Goal: Task Accomplishment & Management: Complete application form

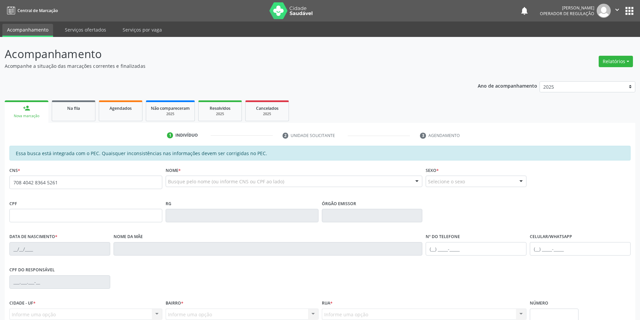
type input "708 4042 8364 5261"
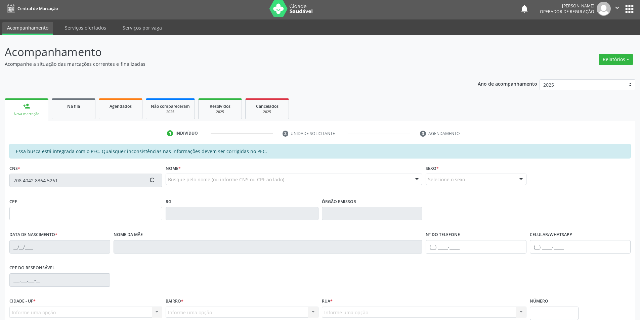
type input "033.377.094-35"
type input "[DATE]"
type input "[PERSON_NAME]"
type input "[PHONE_NUMBER]"
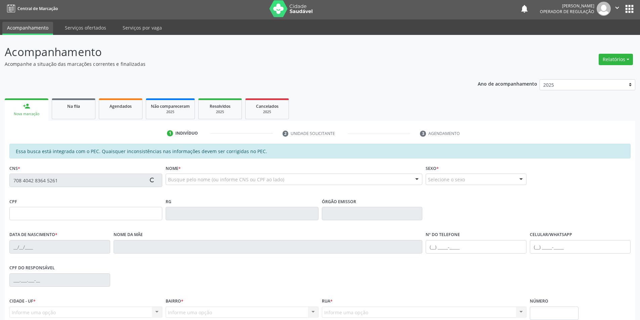
type input "S/N"
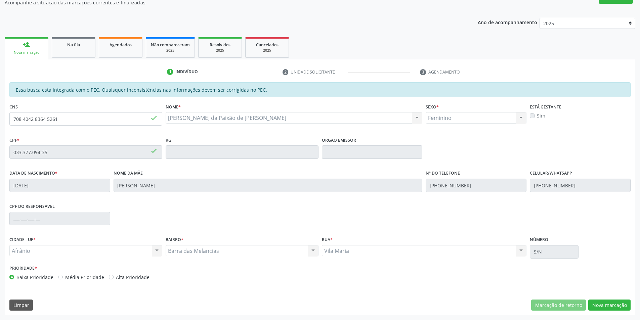
click at [608, 314] on div "Essa busca está integrada com o PEC. Quaisquer inconsistências nas informações …" at bounding box center [320, 198] width 630 height 233
click at [609, 307] on button "Nova marcação" at bounding box center [609, 305] width 42 height 11
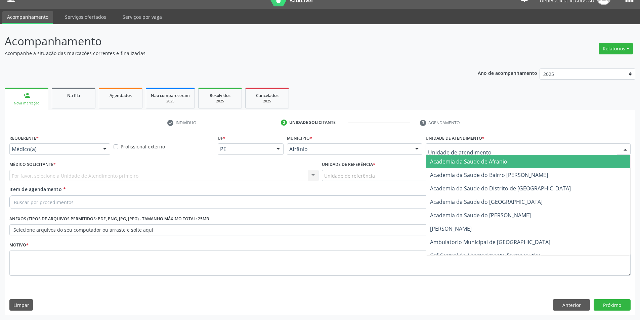
drag, startPoint x: 501, startPoint y: 149, endPoint x: 502, endPoint y: 208, distance: 58.8
click at [501, 149] on div at bounding box center [527, 148] width 205 height 11
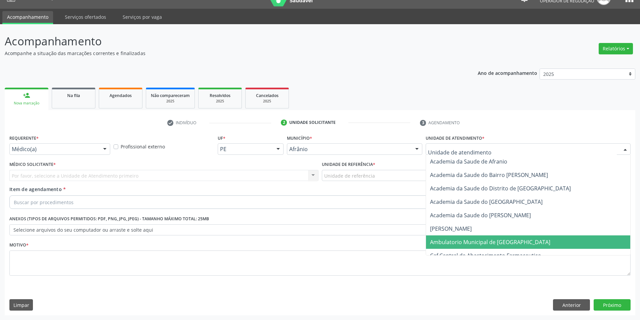
click at [507, 239] on span "Ambulatorio Municipal de [GEOGRAPHIC_DATA]" at bounding box center [490, 241] width 120 height 7
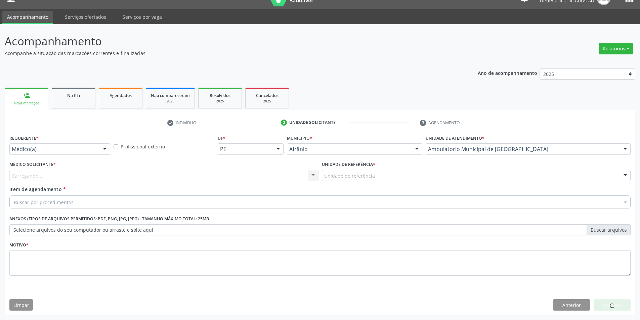
click at [387, 176] on div "Unidade de referência" at bounding box center [476, 175] width 309 height 11
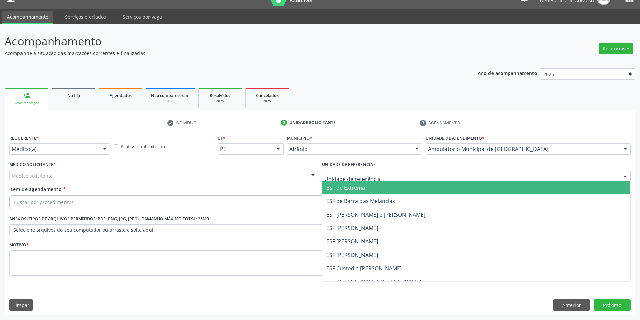
drag, startPoint x: 376, startPoint y: 184, endPoint x: 301, endPoint y: 180, distance: 76.0
click at [374, 185] on span "ESF de Extrema" at bounding box center [476, 187] width 308 height 13
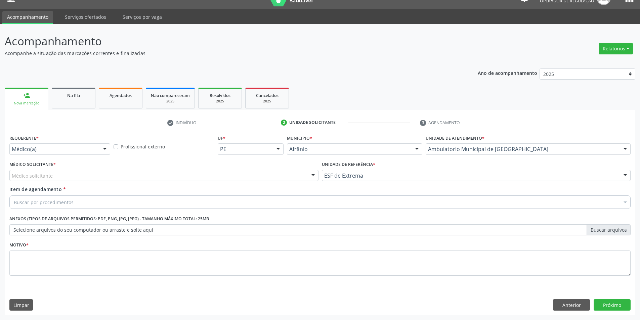
click at [291, 178] on div "Médico solicitante" at bounding box center [163, 175] width 309 height 11
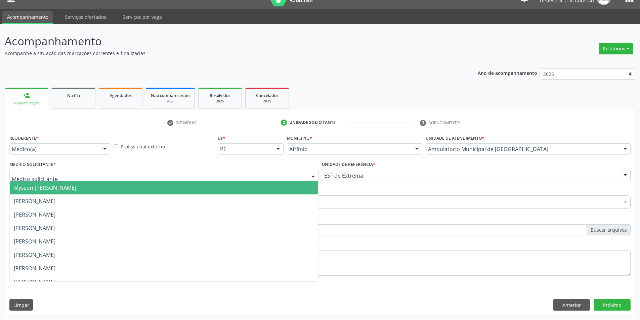
click at [294, 185] on span "Alysson [PERSON_NAME]" at bounding box center [164, 187] width 308 height 13
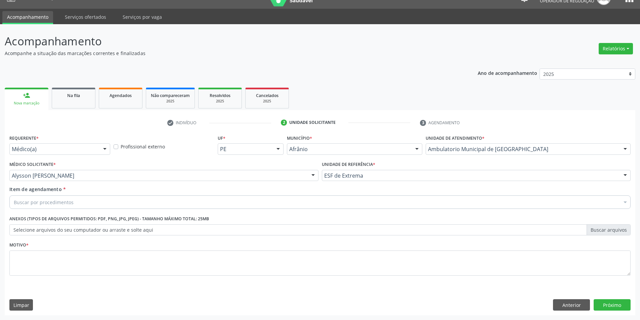
click at [222, 202] on div "Buscar por procedimentos" at bounding box center [319, 201] width 621 height 13
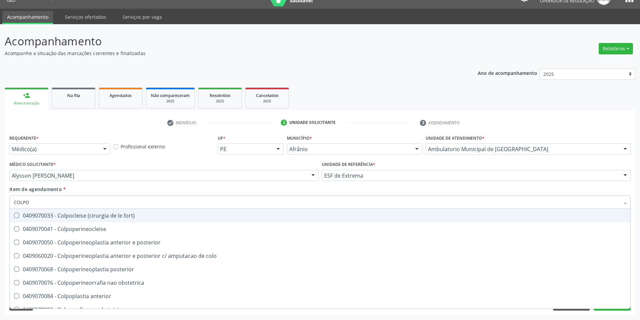
click at [0, 193] on div "Acompanhamento Acompanhe a situação das marcações correntes e finalizadas Relat…" at bounding box center [320, 172] width 640 height 296
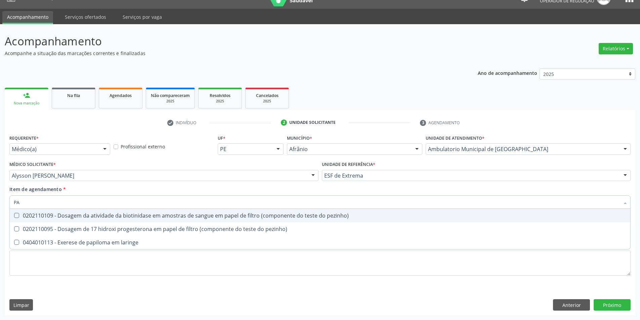
type input "P"
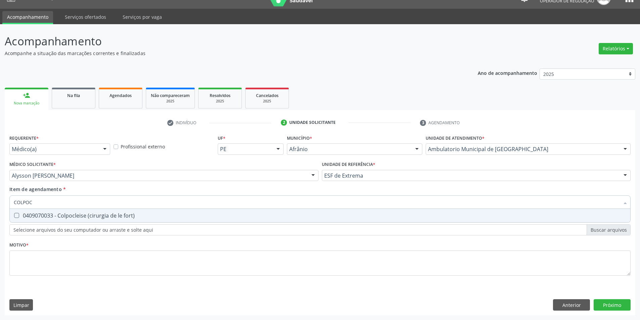
drag, startPoint x: 53, startPoint y: 205, endPoint x: 0, endPoint y: 196, distance: 54.2
click at [0, 196] on div "Acompanhamento Acompanhe a situação das marcações correntes e finalizadas Relat…" at bounding box center [320, 172] width 640 height 296
type input "COLPOS"
click at [72, 216] on div "0211040029 - Colposcopia" at bounding box center [320, 215] width 612 height 5
checkbox Colposcopia "true"
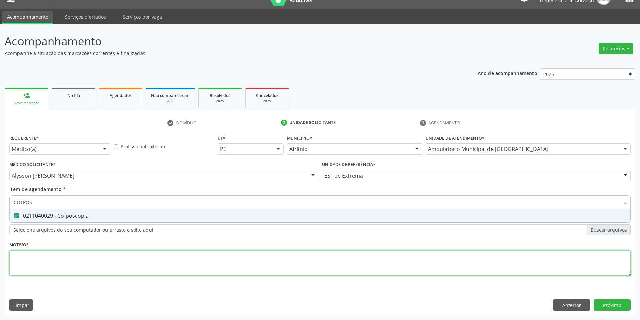
click at [67, 258] on div "Requerente * Médico(a) Médico(a) Enfermeiro(a) Paciente Nenhum resultado encont…" at bounding box center [319, 209] width 621 height 152
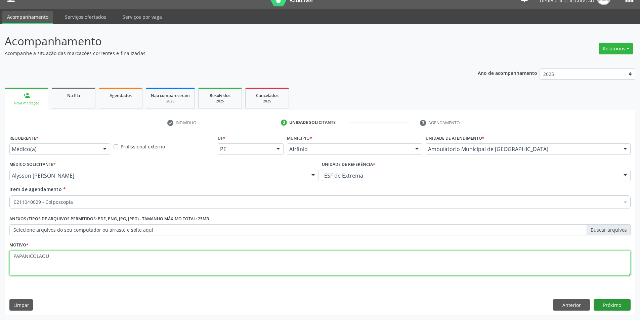
type textarea "PAPANICOLAOU"
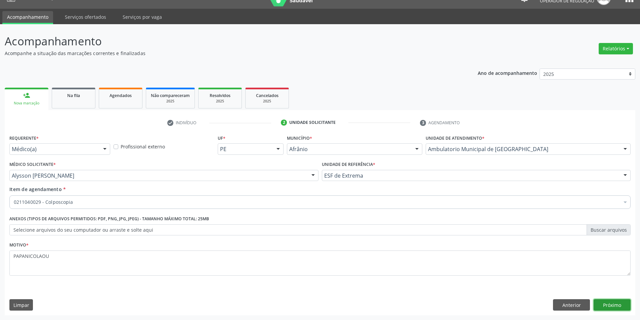
click at [620, 309] on button "Próximo" at bounding box center [611, 304] width 37 height 11
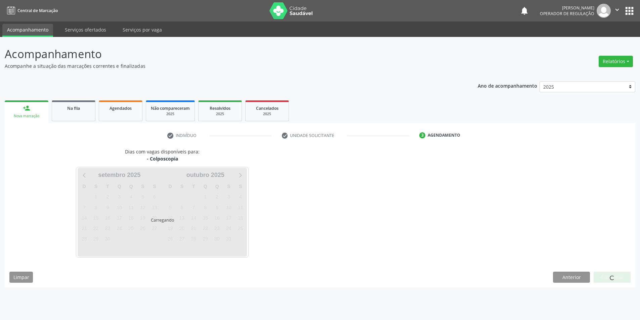
scroll to position [0, 0]
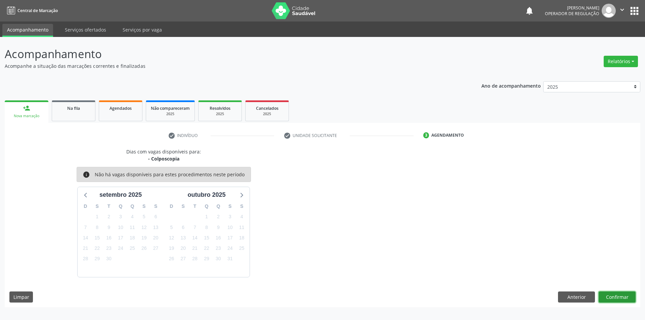
click at [610, 293] on button "Confirmar" at bounding box center [616, 296] width 37 height 11
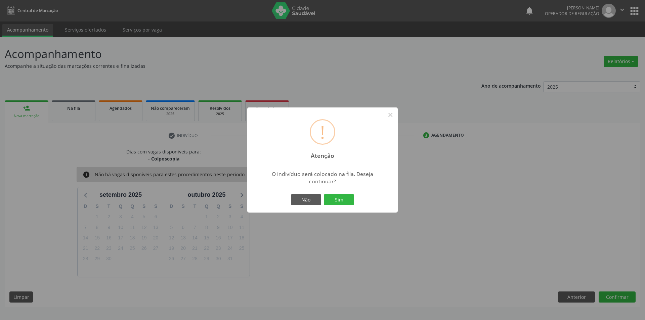
click at [340, 196] on button "Sim" at bounding box center [339, 199] width 30 height 11
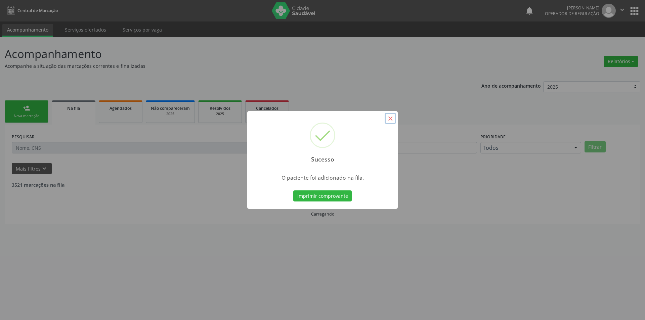
click at [390, 119] on button "×" at bounding box center [389, 118] width 11 height 11
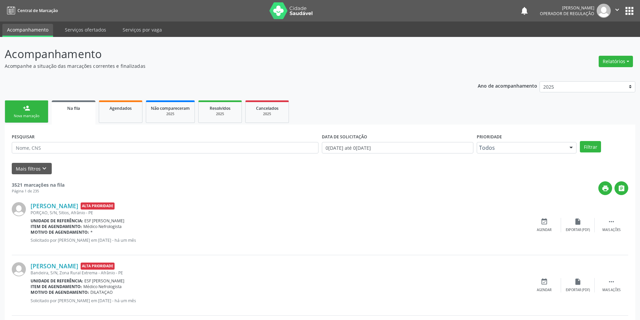
click at [22, 114] on div "Nova marcação" at bounding box center [27, 115] width 34 height 5
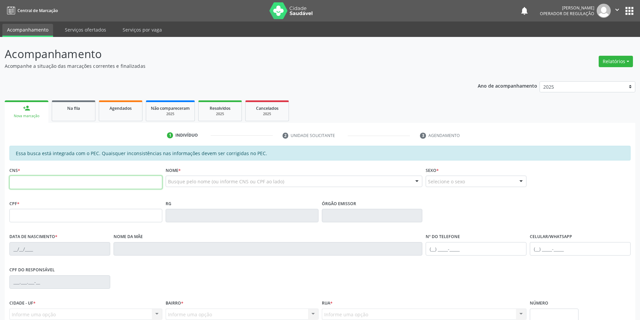
drag, startPoint x: 40, startPoint y: 181, endPoint x: 51, endPoint y: 184, distance: 12.3
click at [40, 182] on input "text" at bounding box center [85, 182] width 153 height 13
type input "700 7059 6649 4477"
type input "000.870.204-75"
type input "2[DATE]"
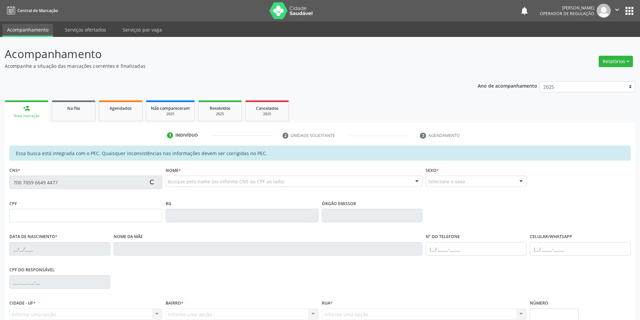
type input "[PERSON_NAME]"
type input "[PHONE_NUMBER]"
type input "S/N"
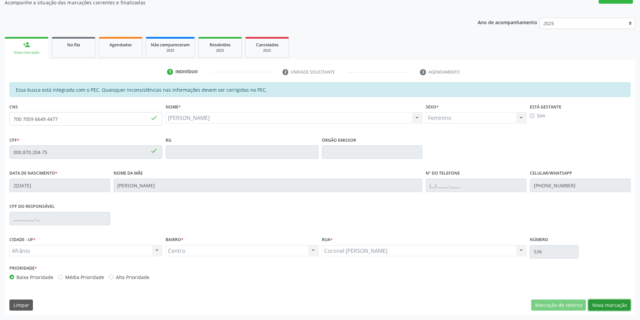
click at [603, 304] on button "Nova marcação" at bounding box center [609, 305] width 42 height 11
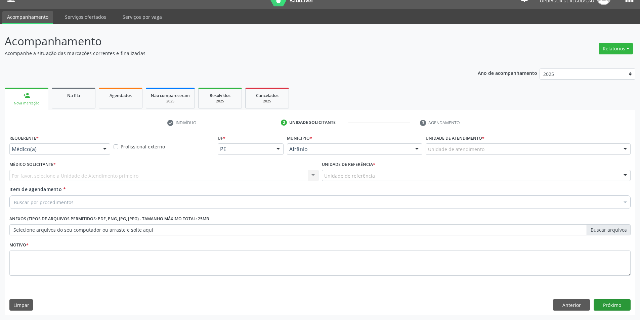
scroll to position [13, 0]
click at [538, 148] on div "Unidade de atendimento" at bounding box center [527, 148] width 205 height 11
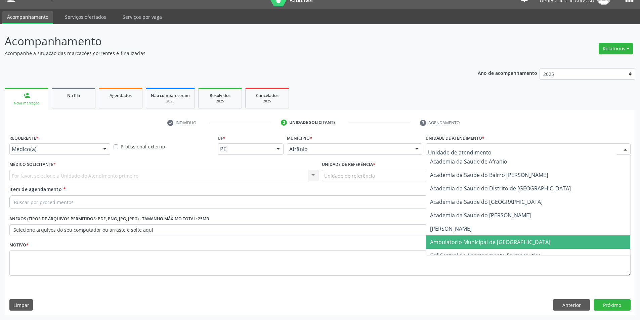
drag, startPoint x: 507, startPoint y: 244, endPoint x: 361, endPoint y: 185, distance: 158.2
click at [496, 238] on span "Ambulatorio Municipal de [GEOGRAPHIC_DATA]" at bounding box center [528, 241] width 204 height 13
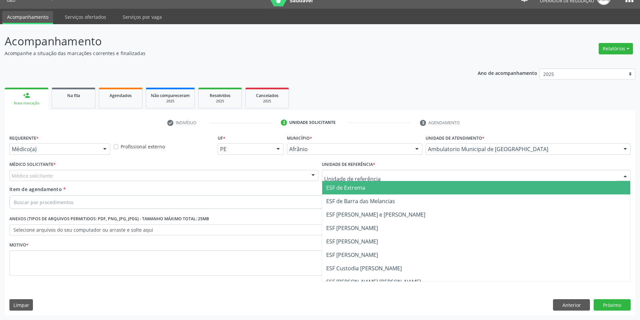
click at [345, 186] on span "ESF de Extrema" at bounding box center [345, 187] width 39 height 7
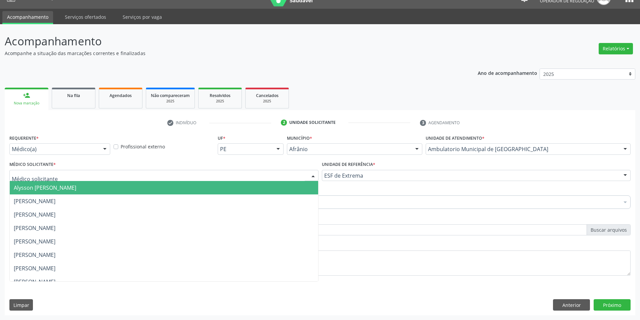
drag, startPoint x: 295, startPoint y: 175, endPoint x: 294, endPoint y: 181, distance: 6.1
click at [294, 175] on div at bounding box center [163, 175] width 309 height 11
click at [294, 189] on span "Alysson [PERSON_NAME]" at bounding box center [164, 187] width 308 height 13
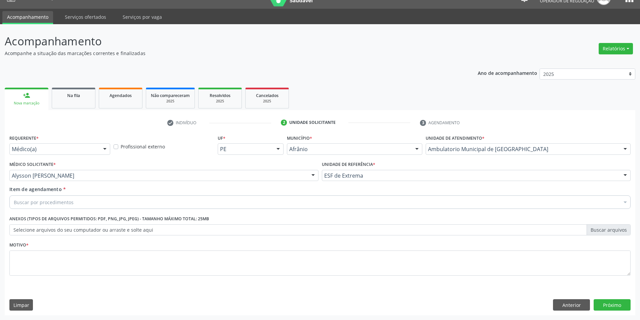
click at [168, 202] on div "Buscar por procedimentos" at bounding box center [319, 201] width 621 height 13
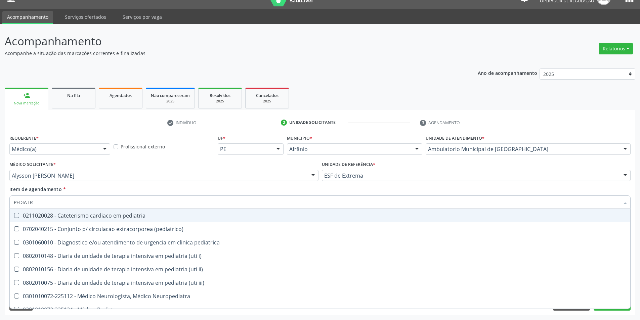
type input "PEDIATRA"
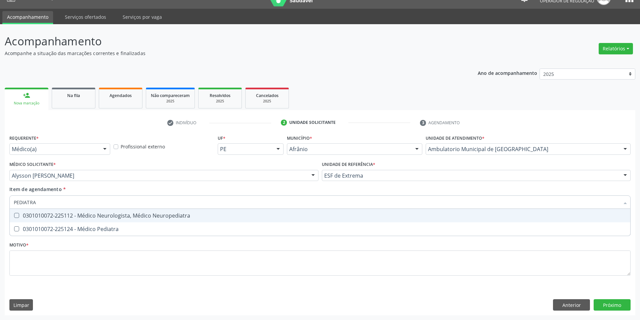
click at [160, 213] on div "0301010072-225112 - Médico Neurologista, Médico Neuropediatra" at bounding box center [320, 215] width 612 height 5
drag, startPoint x: 156, startPoint y: 214, endPoint x: 151, endPoint y: 217, distance: 6.5
click at [156, 214] on div "0301010072-225112 - Médico Neurologista, Médico Neuropediatra" at bounding box center [320, 215] width 612 height 5
checkbox Neuropediatra "false"
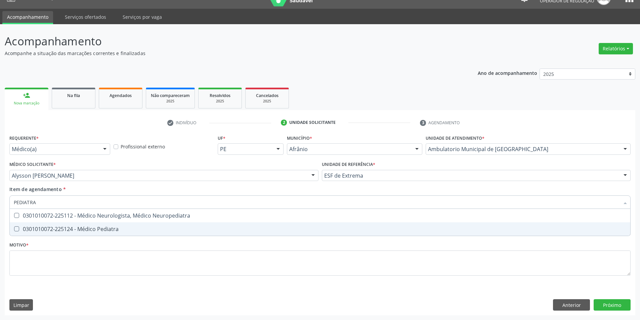
click at [151, 226] on div "0301010072-225124 - Médico Pediatra" at bounding box center [320, 228] width 612 height 5
checkbox Pediatra "true"
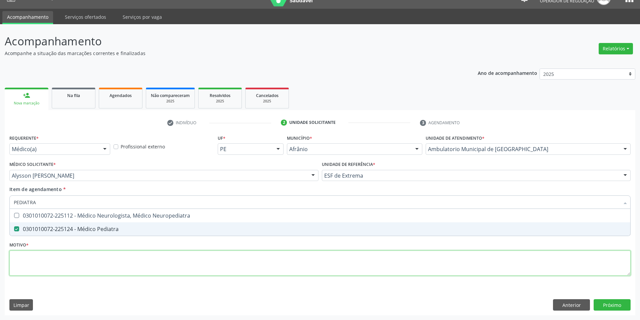
click at [137, 264] on div "Requerente * Médico(a) Médico(a) Enfermeiro(a) Paciente Nenhum resultado encont…" at bounding box center [319, 209] width 621 height 152
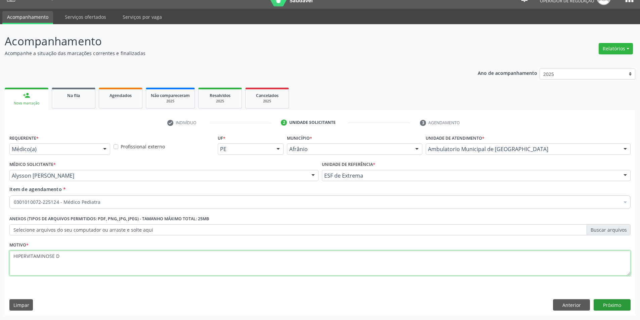
type textarea "HIPERVITAMINOSE D"
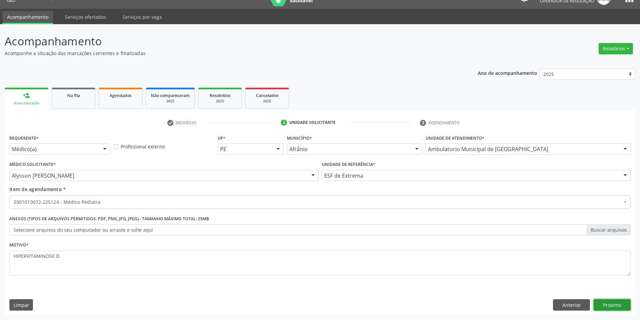
click at [611, 309] on button "Próximo" at bounding box center [611, 304] width 37 height 11
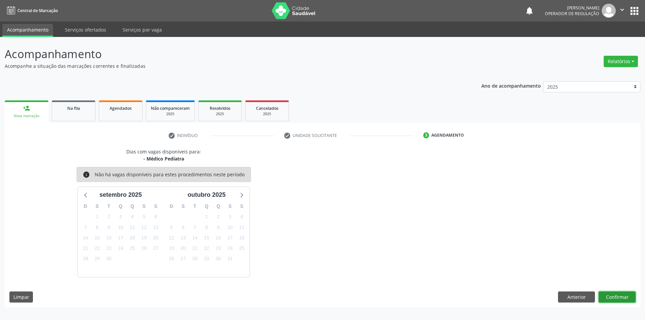
click at [616, 297] on button "Confirmar" at bounding box center [616, 296] width 37 height 11
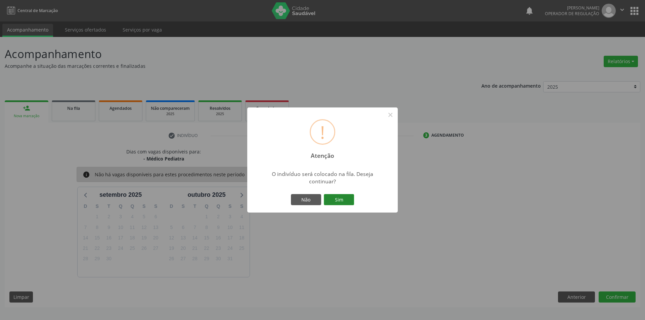
click at [352, 203] on button "Sim" at bounding box center [339, 199] width 30 height 11
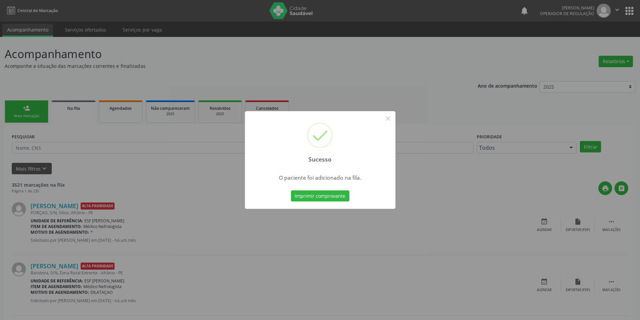
drag, startPoint x: 361, startPoint y: 83, endPoint x: 270, endPoint y: 94, distance: 92.0
click at [351, 84] on div "Sucesso × O paciente foi adicionado na fila. Imprimir comprovante Cancel" at bounding box center [320, 160] width 640 height 320
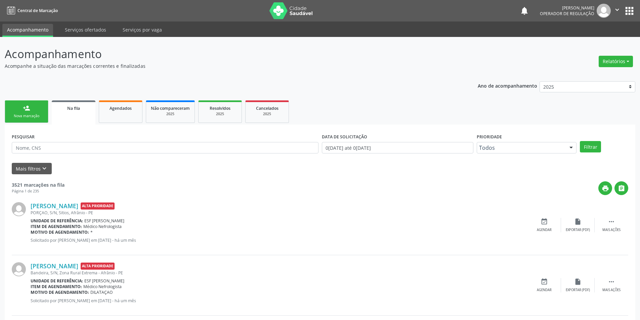
click at [36, 114] on div "Nova marcação" at bounding box center [27, 115] width 34 height 5
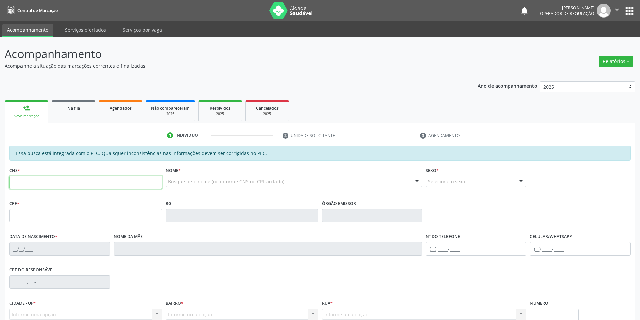
click at [100, 179] on input "text" at bounding box center [85, 182] width 153 height 13
type input "707 0008 7713 0835"
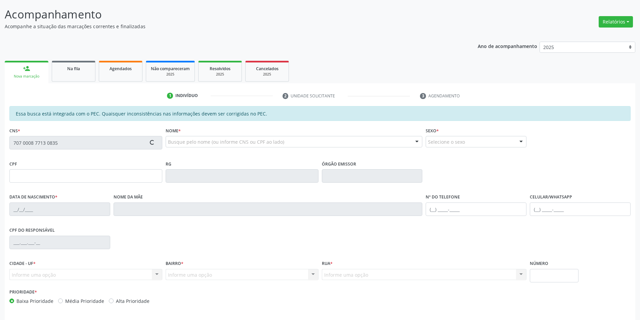
scroll to position [63, 0]
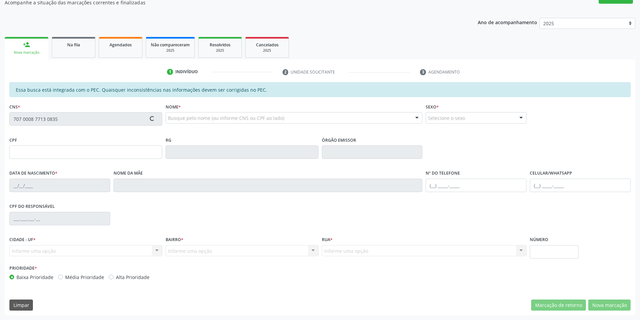
type input "112.503.634-62"
type input "2[DATE]"
type input "[PERSON_NAME]"
type input "[PHONE_NUMBER]"
type input "S/N"
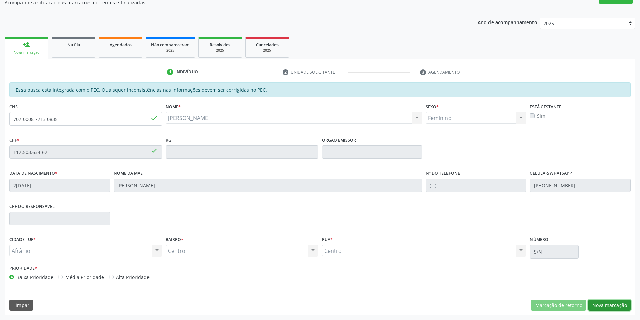
click at [602, 303] on button "Nova marcação" at bounding box center [609, 305] width 42 height 11
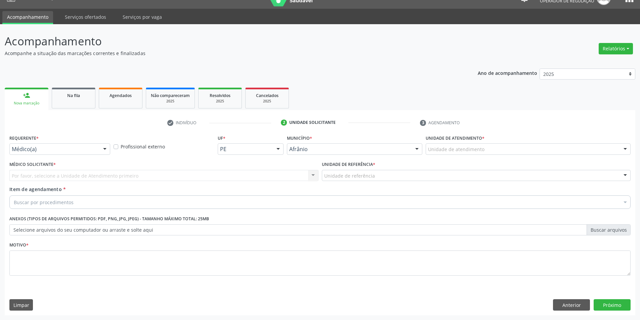
scroll to position [13, 0]
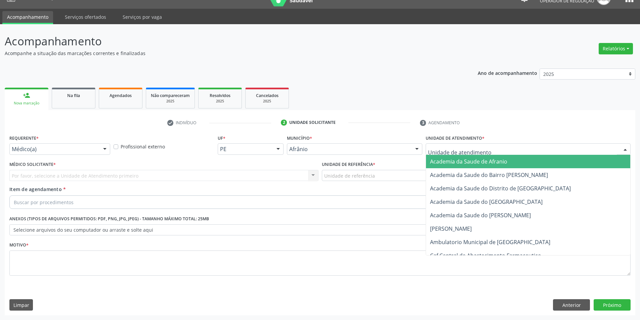
click at [524, 152] on div at bounding box center [527, 148] width 205 height 11
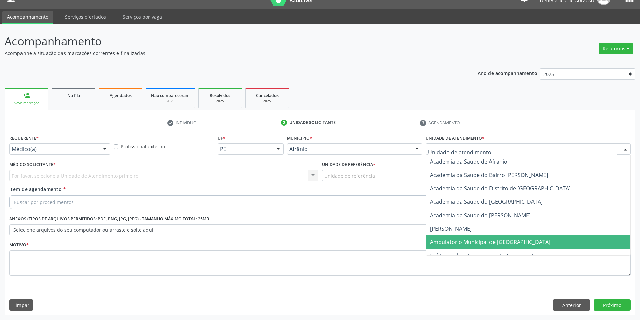
click at [491, 238] on span "Ambulatorio Municipal de [GEOGRAPHIC_DATA]" at bounding box center [490, 241] width 120 height 7
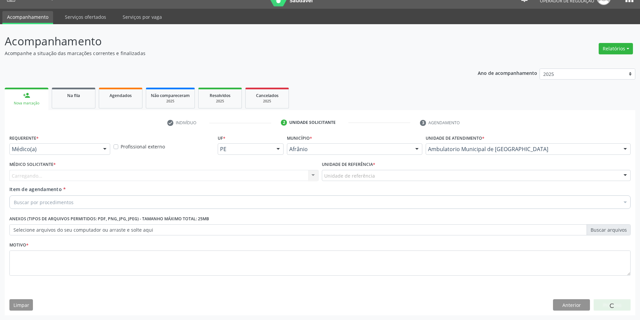
click at [392, 184] on div "Unidade de referência * Unidade de referência ESF de Extrema ESF de Barra das M…" at bounding box center [476, 173] width 312 height 26
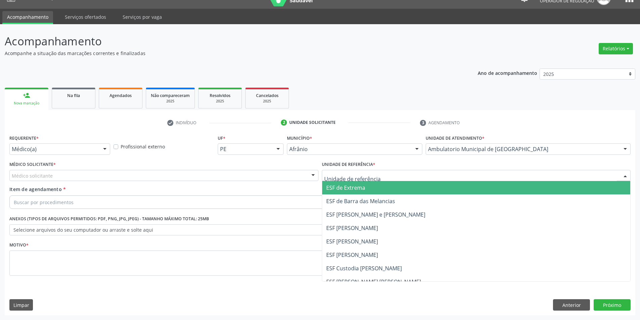
drag, startPoint x: 376, startPoint y: 175, endPoint x: 377, endPoint y: 189, distance: 14.5
click at [376, 176] on div at bounding box center [476, 175] width 309 height 11
click at [371, 188] on span "ESF de Extrema" at bounding box center [476, 187] width 308 height 13
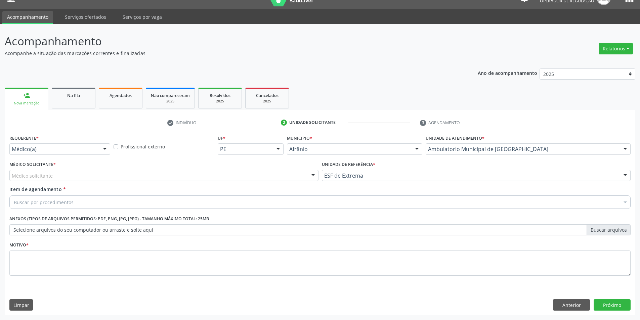
click at [304, 182] on div "Médico Solicitante * Médico solicitante [PERSON_NAME] [PERSON_NAME] [PERSON_NAM…" at bounding box center [164, 173] width 312 height 26
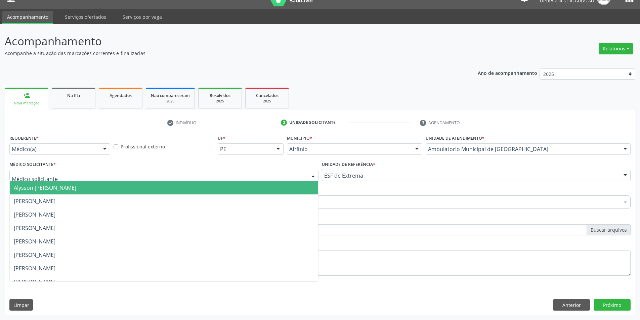
click at [293, 179] on div at bounding box center [163, 175] width 309 height 11
click at [305, 188] on span "Alysson [PERSON_NAME]" at bounding box center [164, 187] width 308 height 13
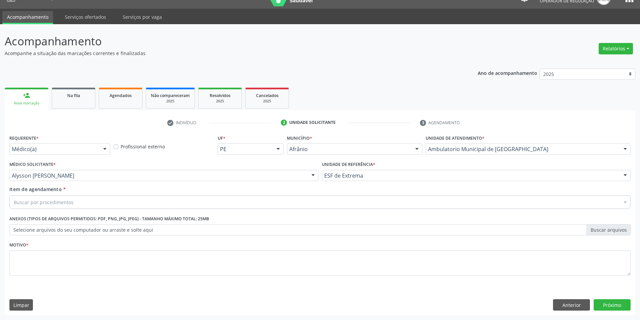
click at [185, 206] on div "Buscar por procedimentos" at bounding box center [319, 201] width 621 height 13
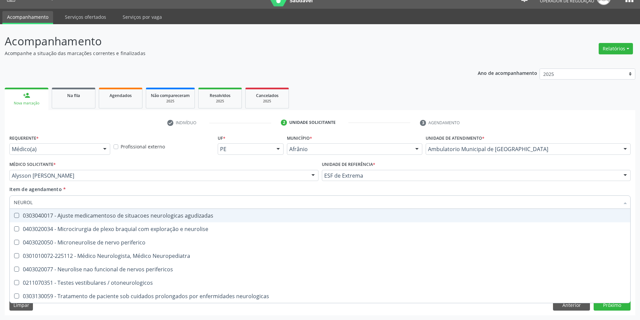
type input "NEUROLO"
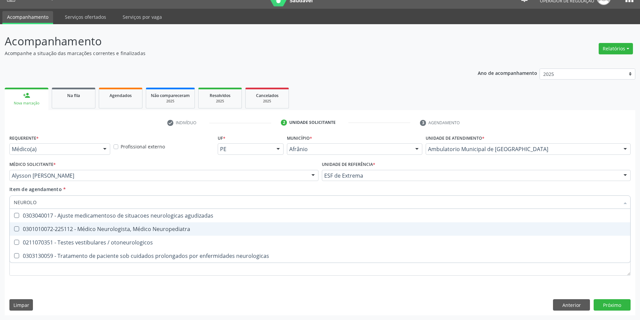
drag, startPoint x: 181, startPoint y: 228, endPoint x: 175, endPoint y: 234, distance: 8.6
click at [181, 230] on div "0301010072-225112 - Médico Neurologista, Médico Neuropediatra" at bounding box center [320, 228] width 612 height 5
checkbox Neuropediatra "true"
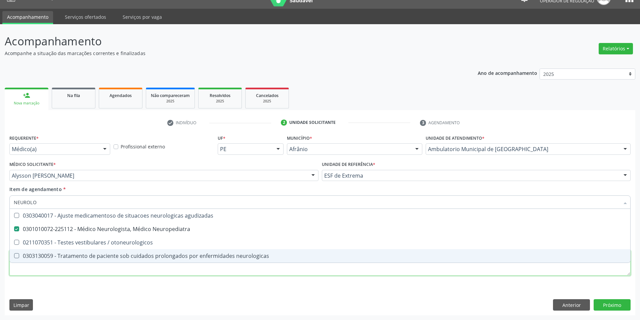
click at [155, 272] on div "Requerente * Médico(a) Médico(a) Enfermeiro(a) Paciente Nenhum resultado encont…" at bounding box center [319, 209] width 621 height 152
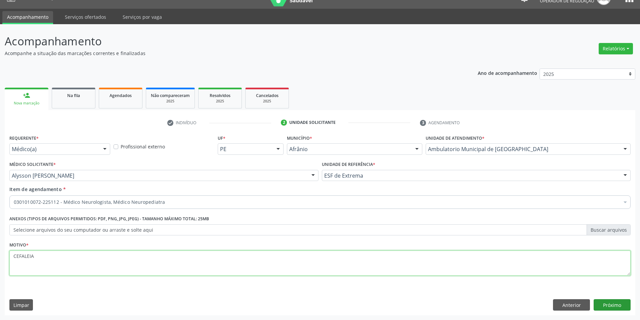
type textarea "CEFALEIA"
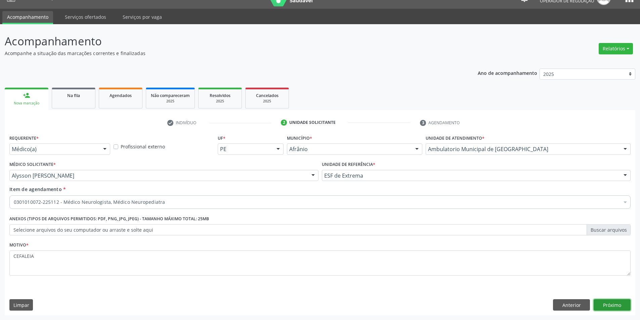
click at [622, 303] on button "Próximo" at bounding box center [611, 304] width 37 height 11
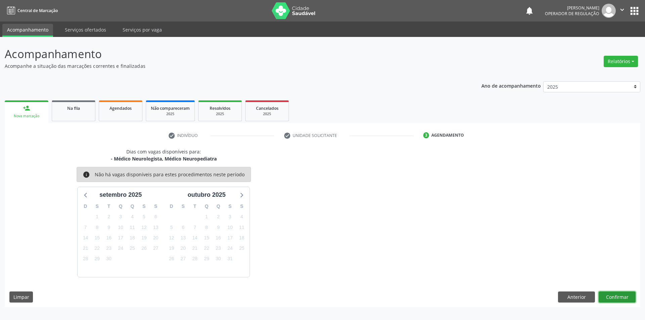
click at [615, 297] on button "Confirmar" at bounding box center [616, 296] width 37 height 11
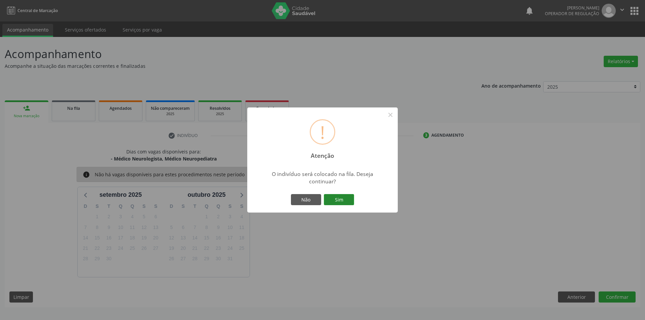
click at [338, 198] on button "Sim" at bounding box center [339, 199] width 30 height 11
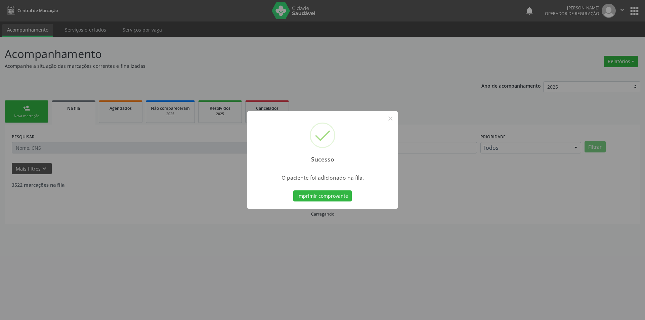
click at [447, 244] on div "Sucesso × O paciente foi adicionado na fila. Imprimir comprovante Cancel" at bounding box center [322, 160] width 645 height 320
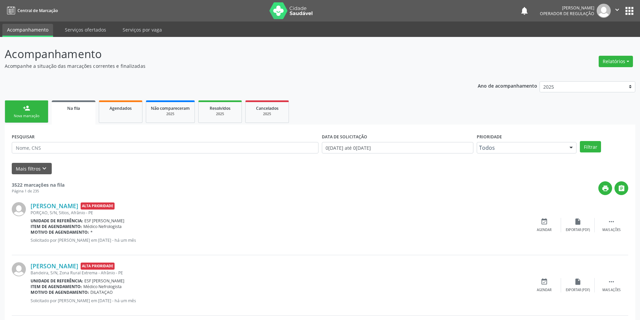
click at [30, 113] on link "person_add Nova marcação" at bounding box center [27, 111] width 44 height 22
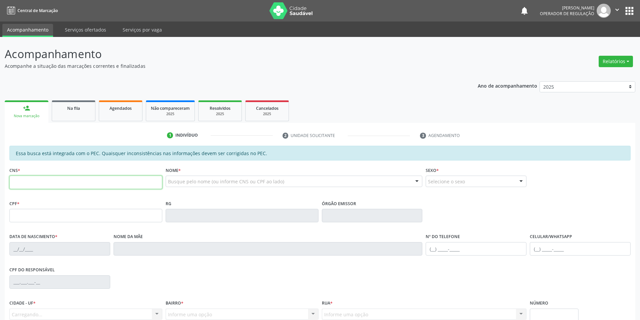
click at [99, 183] on input "text" at bounding box center [85, 182] width 153 height 13
type input "704 7037 8921 7337"
type input "039.867.354-37"
type input "[DATE]"
type input "Tania de [DEMOGRAPHIC_DATA] da [PERSON_NAME]"
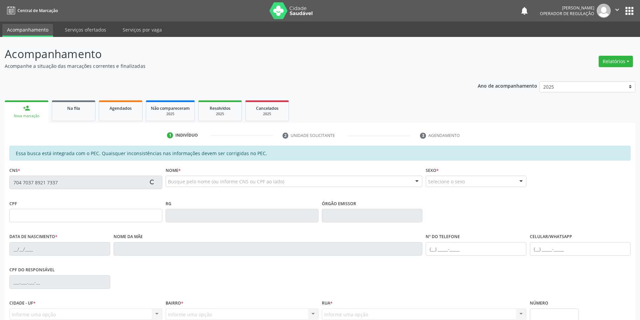
type input "[PHONE_NUMBER]"
type input "S/N"
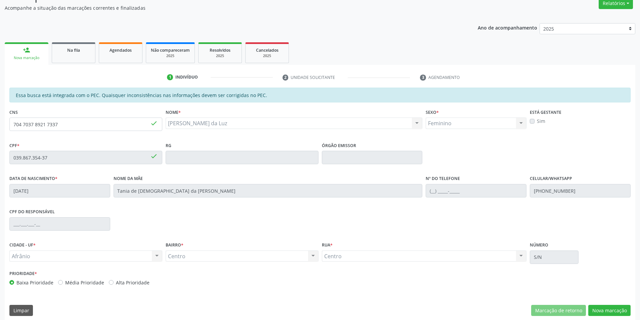
scroll to position [63, 0]
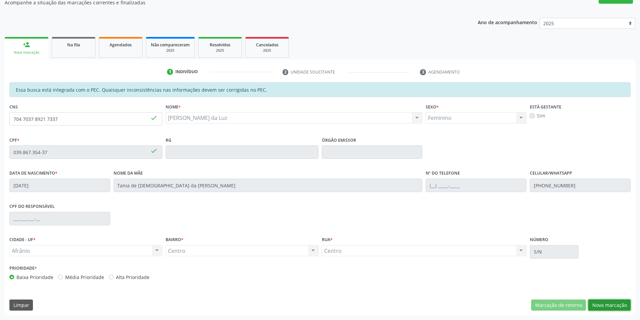
click at [619, 304] on button "Nova marcação" at bounding box center [609, 305] width 42 height 11
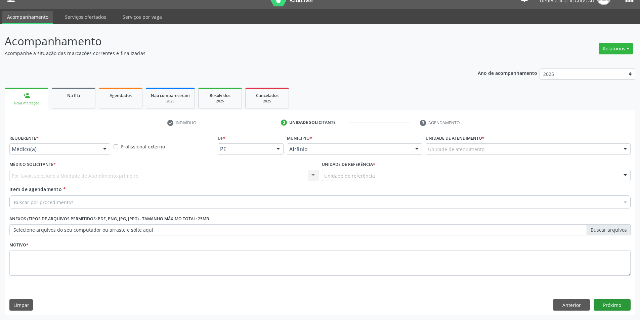
scroll to position [13, 0]
click at [519, 146] on div "Unidade de atendimento" at bounding box center [527, 148] width 205 height 11
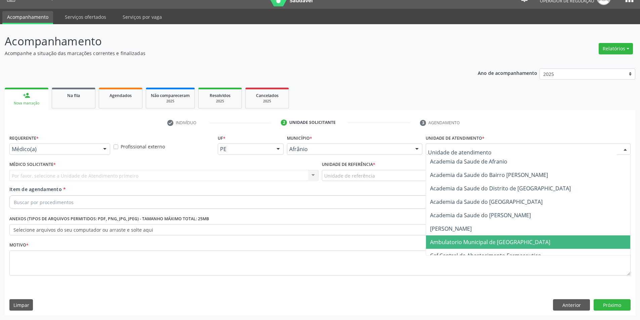
click at [492, 239] on span "Ambulatorio Municipal de [GEOGRAPHIC_DATA]" at bounding box center [490, 241] width 120 height 7
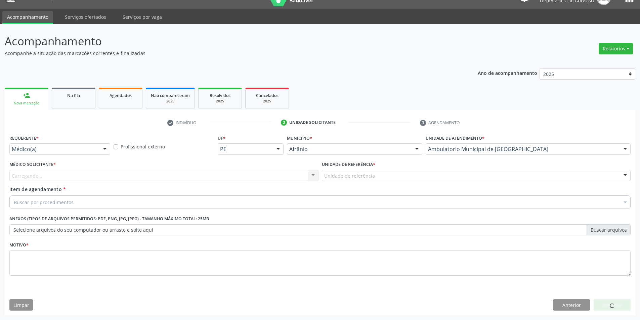
click at [373, 180] on div "Unidade de referência" at bounding box center [476, 175] width 309 height 11
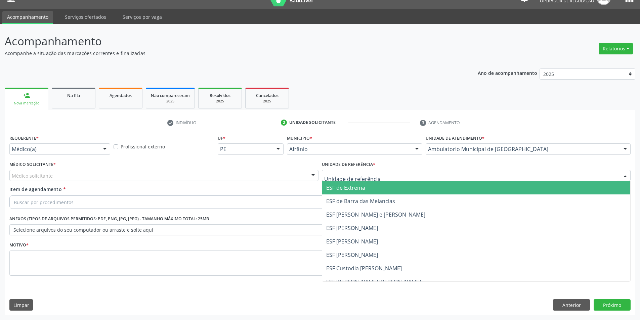
click at [367, 188] on span "ESF de Extrema" at bounding box center [476, 187] width 308 height 13
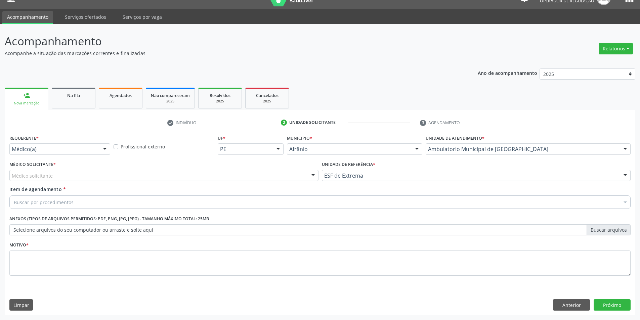
click at [263, 181] on div "Médico solicitante [PERSON_NAME] [PERSON_NAME] [PERSON_NAME] Reis [PERSON_NAME]…" at bounding box center [163, 175] width 309 height 11
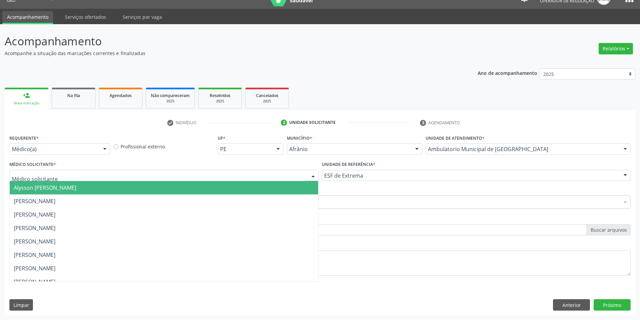
click at [267, 189] on span "Alysson [PERSON_NAME]" at bounding box center [164, 187] width 308 height 13
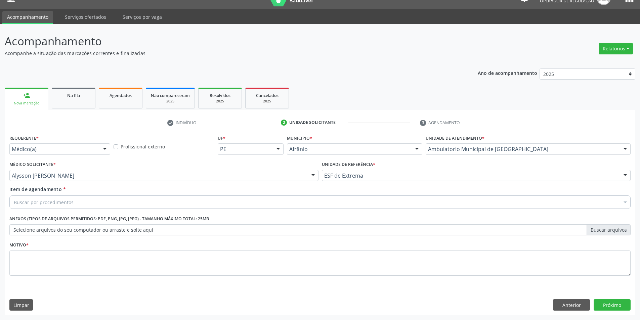
click at [221, 202] on div "Buscar por procedimentos" at bounding box center [319, 201] width 621 height 13
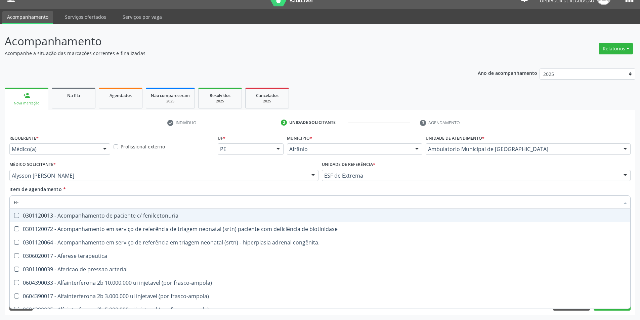
type input "F"
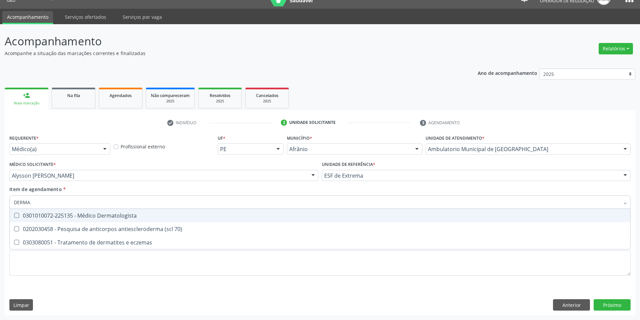
type input "DERMAT"
click at [157, 216] on div "0301010072-225135 - Médico Dermatologista" at bounding box center [320, 215] width 612 height 5
checkbox Dermatologista "true"
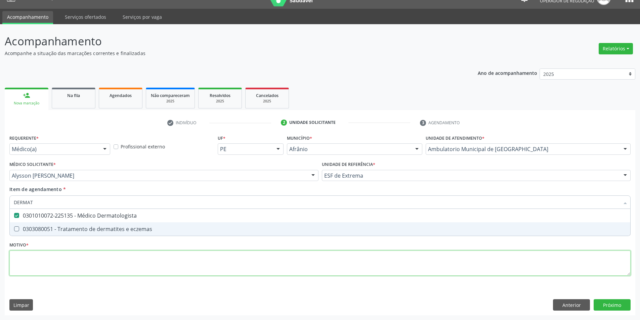
click at [140, 258] on div "Requerente * Médico(a) Médico(a) Enfermeiro(a) Paciente Nenhum resultado encont…" at bounding box center [319, 209] width 621 height 152
checkbox eczemas "true"
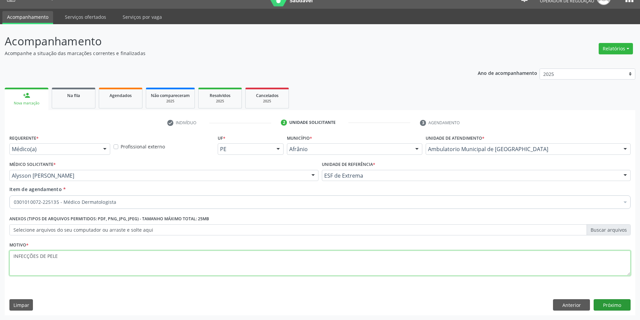
type textarea "INFECÇÕES DE PELE"
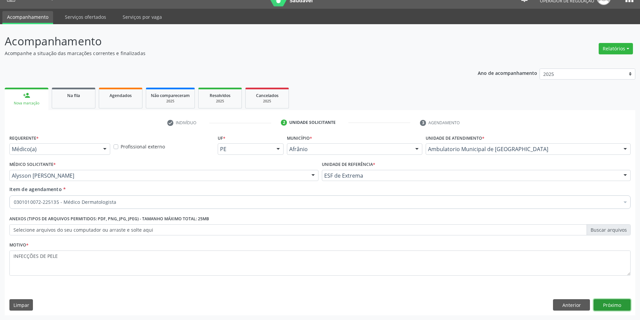
click at [621, 303] on button "Próximo" at bounding box center [611, 304] width 37 height 11
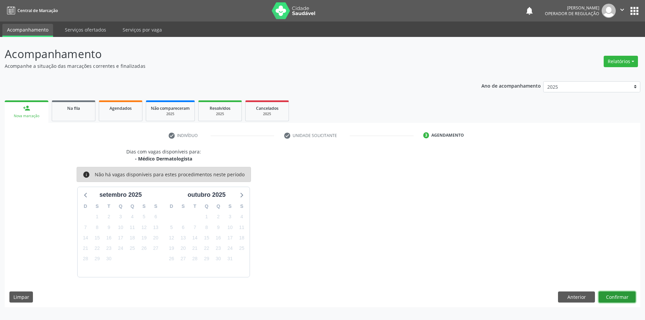
click at [618, 295] on button "Confirmar" at bounding box center [616, 296] width 37 height 11
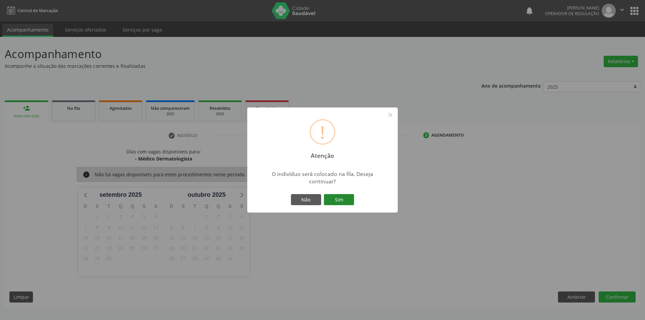
click at [344, 194] on button "Sim" at bounding box center [339, 199] width 30 height 11
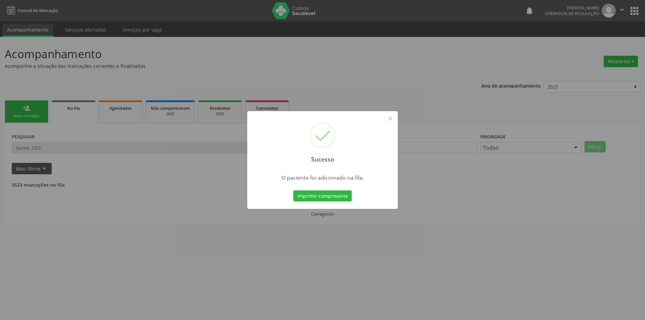
click at [288, 251] on div "Sucesso × O paciente foi adicionado na fila. Imprimir comprovante Cancel" at bounding box center [322, 160] width 645 height 320
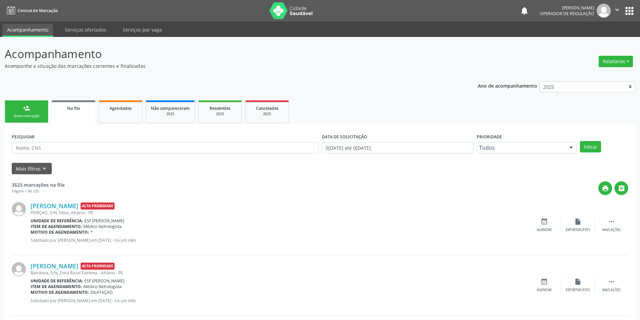
click at [30, 120] on link "person_add Nova marcação" at bounding box center [27, 111] width 44 height 22
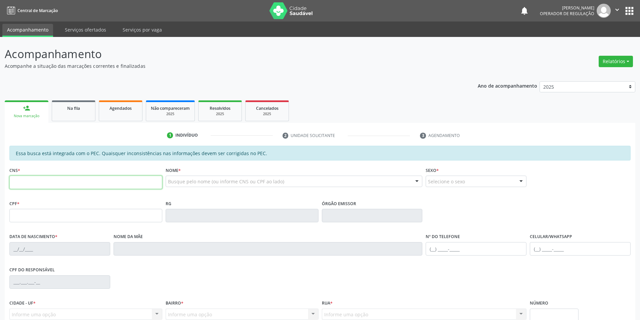
click at [40, 179] on input "text" at bounding box center [85, 182] width 153 height 13
click at [251, 174] on div "Nome * Busque pelo nome (ou informe CNS ou CPF ao lado) Nenhum resultado encont…" at bounding box center [294, 178] width 257 height 26
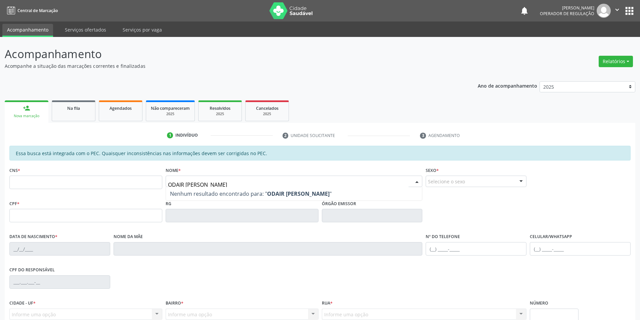
type input "ODAIR JOSE DA"
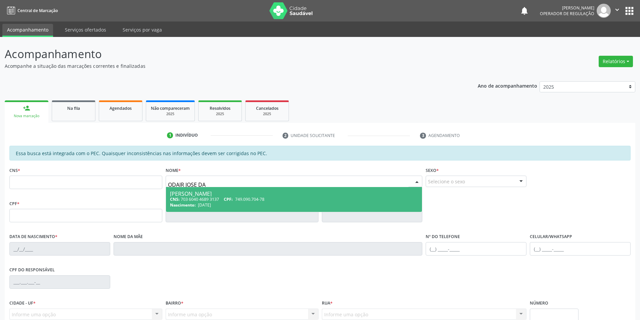
click at [240, 200] on span "749.090.704-78" at bounding box center [249, 199] width 29 height 6
type input "703 6040 4689 3137"
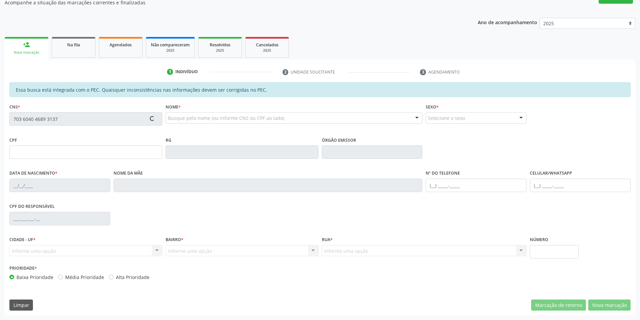
type input "749.090.704-78"
type input "[DATE]"
type input "[PERSON_NAME] da [PERSON_NAME]"
type input "[PHONE_NUMBER]"
type input "S/N"
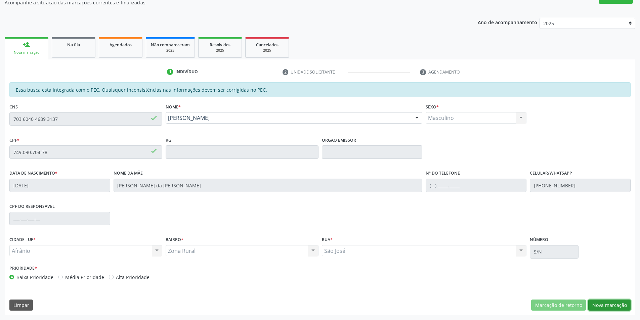
click at [616, 308] on button "Nova marcação" at bounding box center [609, 305] width 42 height 11
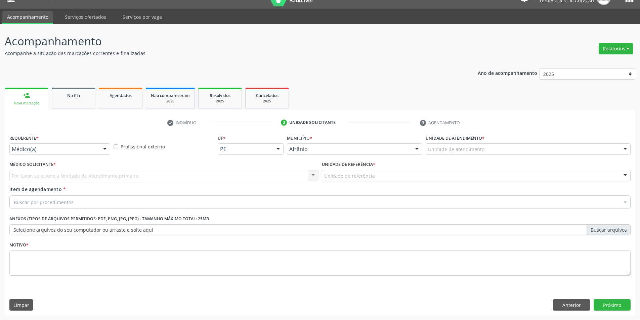
scroll to position [13, 0]
click at [504, 154] on div "Unidade de atendimento Academia da Saude de Afranio Academia da Saude do Bairro…" at bounding box center [527, 148] width 205 height 11
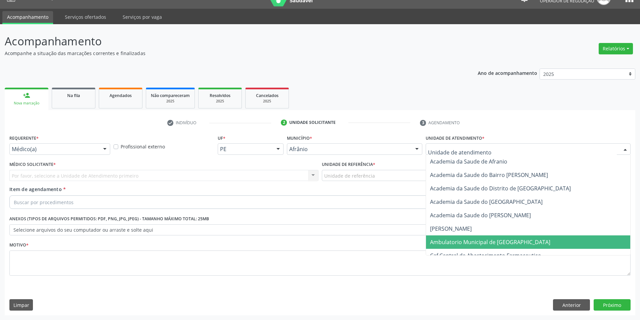
click at [501, 240] on span "Ambulatorio Municipal de [GEOGRAPHIC_DATA]" at bounding box center [490, 241] width 120 height 7
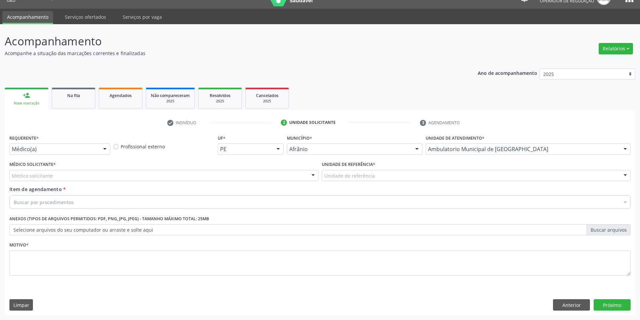
click at [369, 182] on div "Unidade de referência * Unidade de referência ESF de Extrema ESF de Barra das M…" at bounding box center [476, 173] width 312 height 26
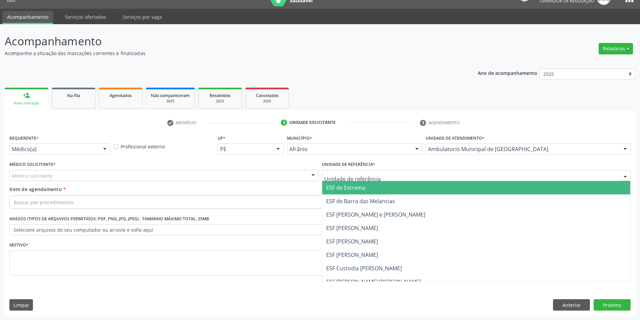
drag, startPoint x: 362, startPoint y: 176, endPoint x: 361, endPoint y: 180, distance: 4.6
click at [355, 187] on span "ESF de Extrema" at bounding box center [345, 187] width 39 height 7
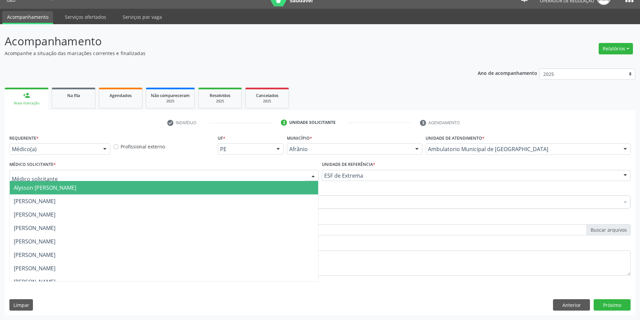
click at [272, 173] on div at bounding box center [163, 175] width 309 height 11
click at [272, 185] on span "Alysson [PERSON_NAME]" at bounding box center [164, 187] width 308 height 13
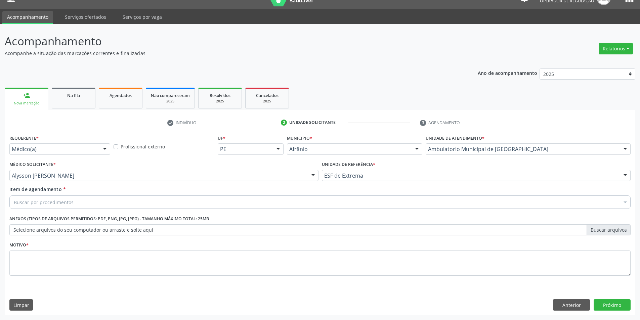
click at [162, 207] on div "Buscar por procedimentos" at bounding box center [319, 201] width 621 height 13
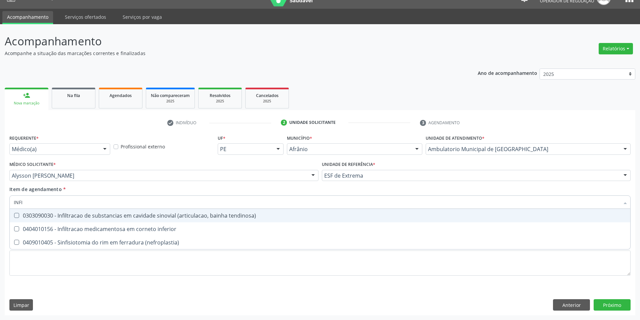
type input "INFIL"
click at [160, 214] on div "0303090030 - Infiltracao de substancias em cavidade sinovial (articulacao, bain…" at bounding box center [320, 215] width 612 height 5
checkbox tendinosa\) "true"
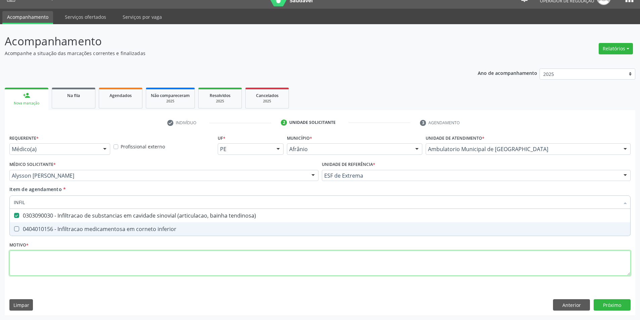
click at [132, 267] on div "Requerente * Médico(a) Médico(a) Enfermeiro(a) Paciente Nenhum resultado encont…" at bounding box center [319, 209] width 621 height 152
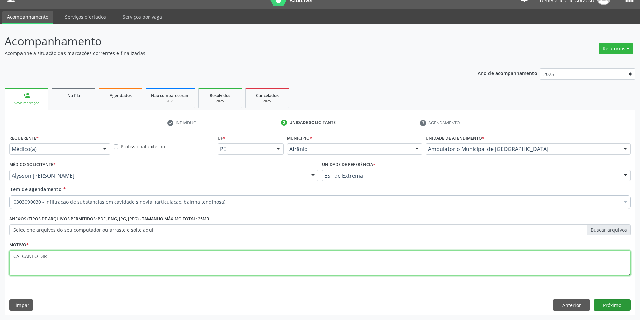
type textarea "CALCANÊO DIR"
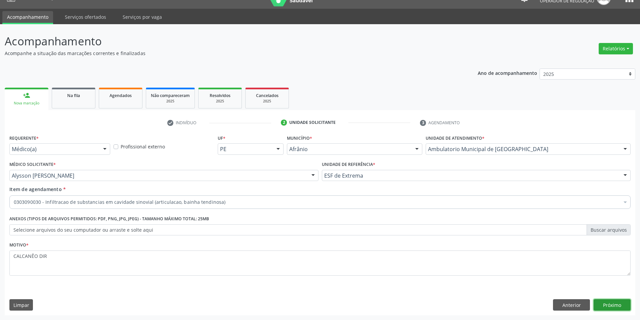
click at [619, 309] on button "Próximo" at bounding box center [611, 304] width 37 height 11
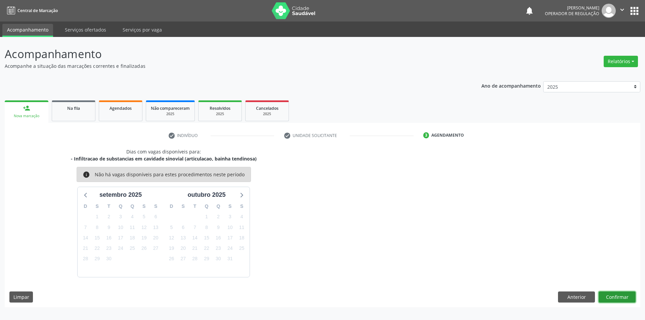
click at [613, 297] on button "Confirmar" at bounding box center [616, 296] width 37 height 11
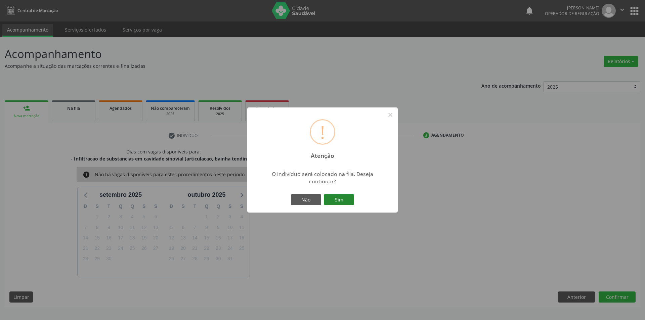
click at [341, 199] on button "Sim" at bounding box center [339, 199] width 30 height 11
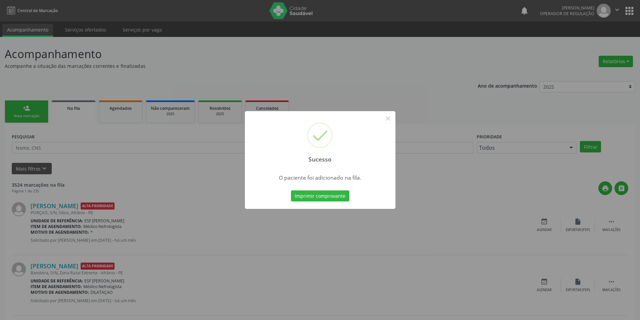
click at [369, 78] on div "Sucesso × O paciente foi adicionado na fila. Imprimir comprovante Cancel" at bounding box center [320, 160] width 640 height 320
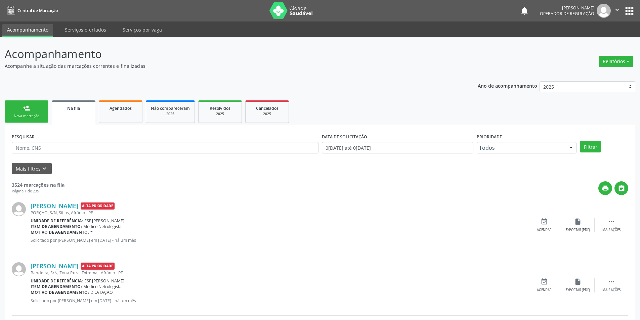
click at [9, 109] on link "person_add Nova marcação" at bounding box center [27, 111] width 44 height 22
click at [35, 120] on link "person_add Nova marcação" at bounding box center [27, 111] width 44 height 22
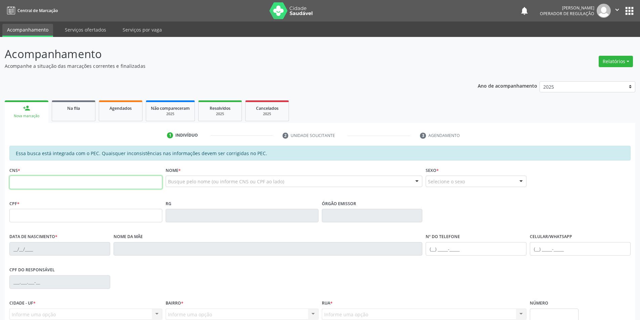
click at [49, 183] on input "text" at bounding box center [85, 182] width 153 height 13
type input "700 3039 5153 8734"
type input "110.659.254-92"
type input "[DATE]"
type input "Nisete de [PERSON_NAME]"
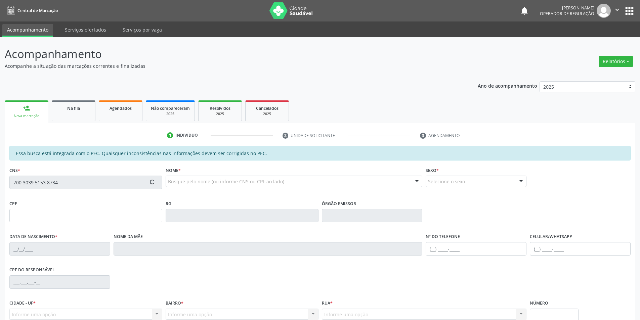
type input "[PHONE_NUMBER]"
type input "S/N"
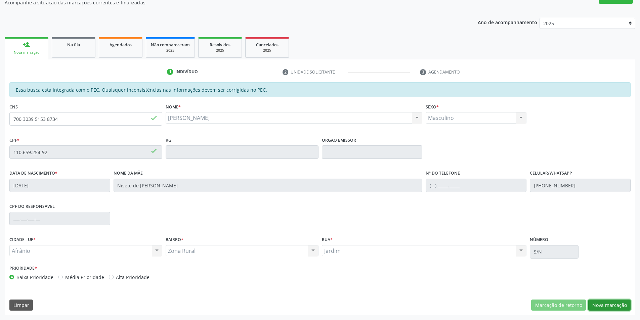
click at [605, 303] on button "Nova marcação" at bounding box center [609, 305] width 42 height 11
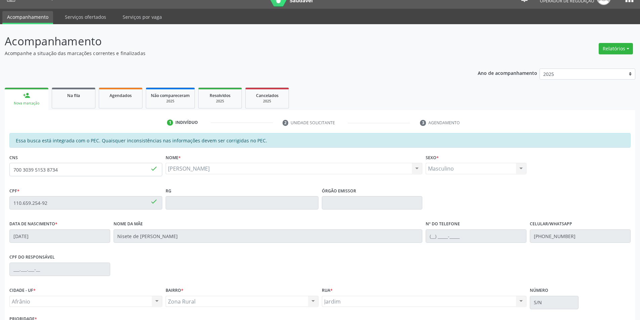
click at [0, 0] on button "Próximo" at bounding box center [0, 0] width 0 height 0
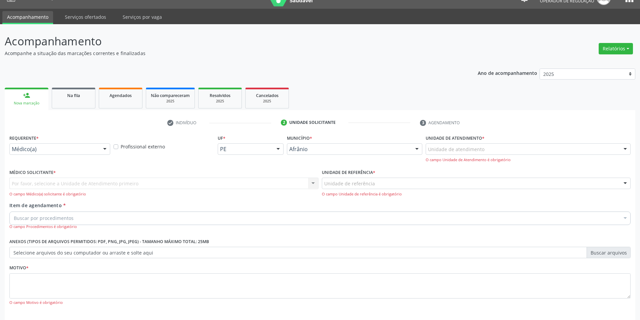
click at [560, 150] on div "Unidade de atendimento" at bounding box center [527, 148] width 205 height 11
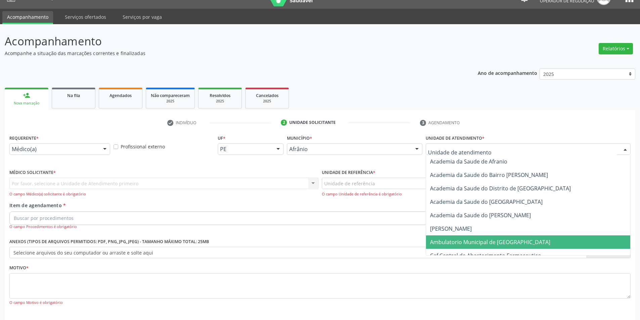
drag, startPoint x: 520, startPoint y: 243, endPoint x: 512, endPoint y: 240, distance: 8.3
click at [520, 244] on span "Ambulatorio Municipal de [GEOGRAPHIC_DATA]" at bounding box center [528, 241] width 204 height 13
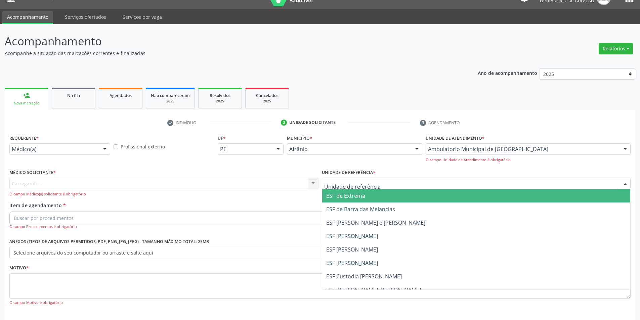
click at [401, 188] on div at bounding box center [476, 183] width 309 height 11
click at [386, 196] on span "ESF de Extrema" at bounding box center [476, 195] width 308 height 13
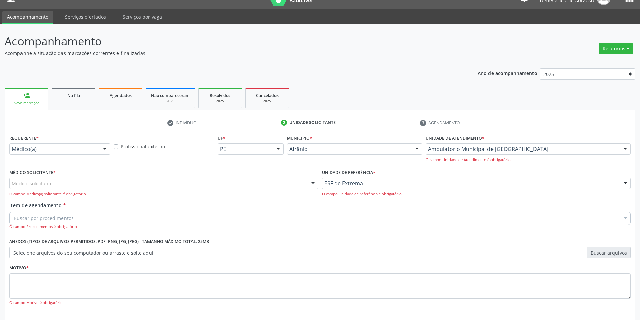
click at [239, 185] on div "Médico solicitante" at bounding box center [163, 183] width 309 height 11
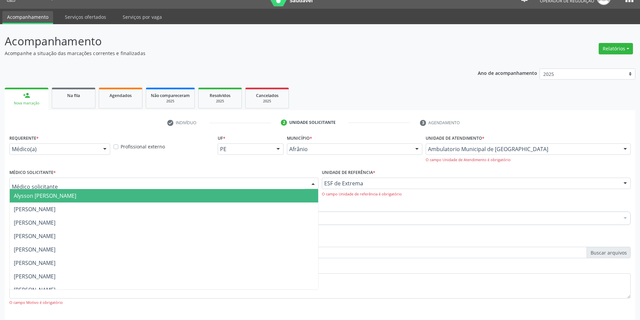
click at [233, 198] on span "Alysson [PERSON_NAME]" at bounding box center [164, 195] width 308 height 13
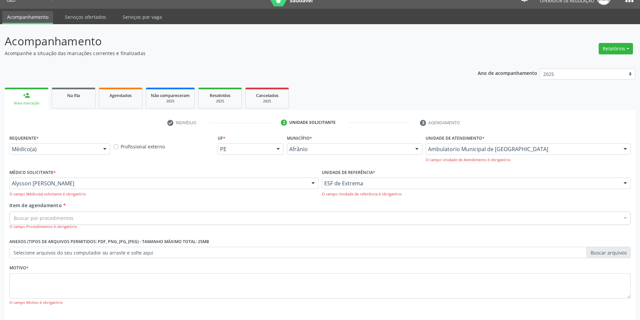
click at [208, 216] on div "Buscar por procedimentos" at bounding box center [319, 218] width 621 height 13
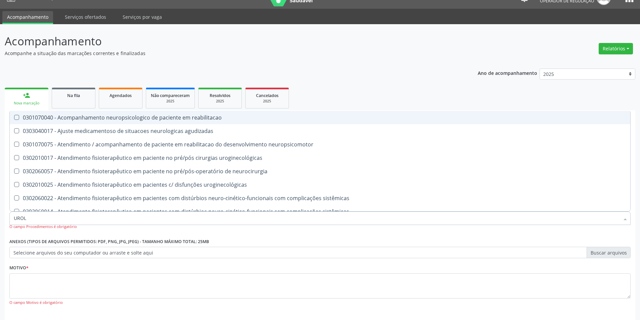
type input "UROLO"
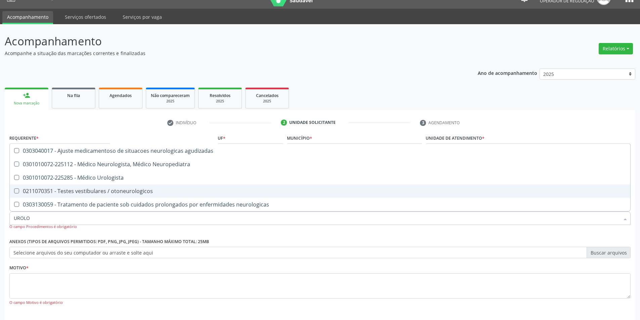
click at [194, 184] on span "0211070351 - Testes vestibulares / otoneurologicos" at bounding box center [320, 190] width 620 height 13
checkbox otoneurologicos "true"
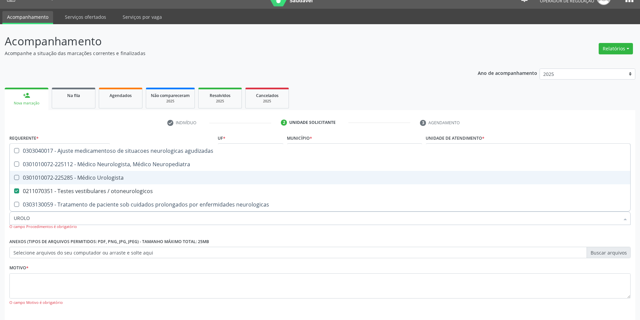
click at [193, 183] on span "0301010072-225285 - Médico Urologista" at bounding box center [320, 177] width 620 height 13
checkbox Urologista "true"
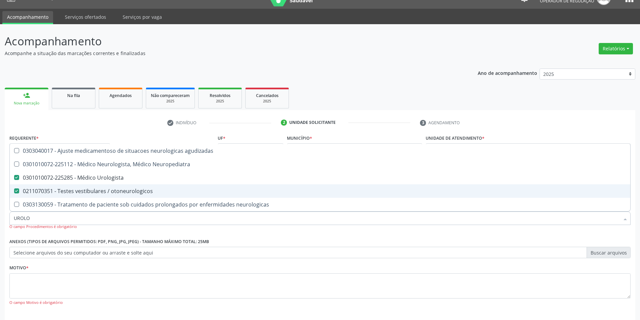
click at [191, 194] on span "0211070351 - Testes vestibulares / otoneurologicos" at bounding box center [320, 190] width 620 height 13
checkbox otoneurologicos "false"
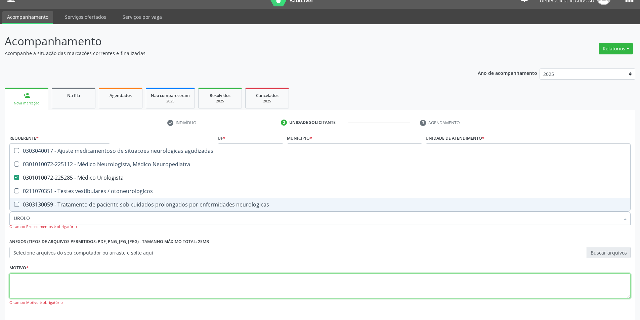
click at [182, 279] on textarea at bounding box center [319, 286] width 621 height 26
checkbox Neuropediatra "true"
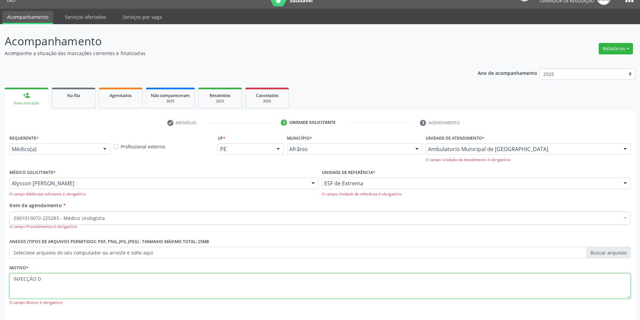
type textarea "INFECÇÃO DO"
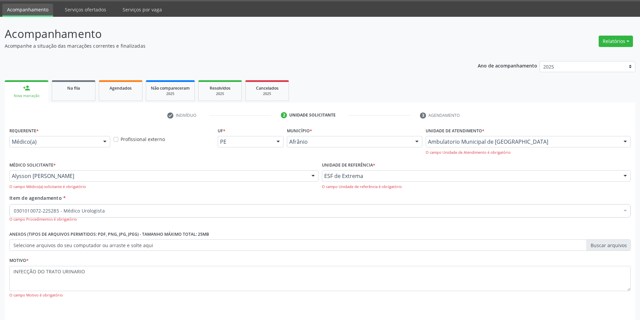
scroll to position [42, 0]
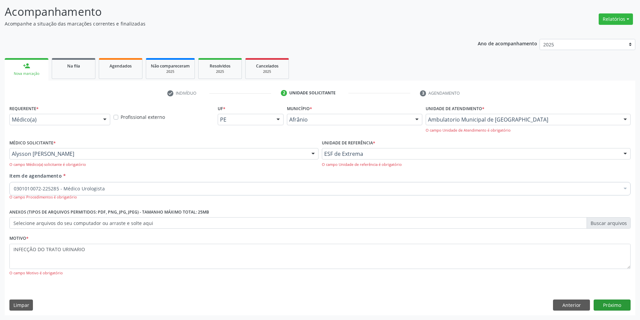
type textarea "INFECÇÃO DO TRATO URINARIO"
click at [616, 306] on button "Próximo" at bounding box center [611, 305] width 37 height 11
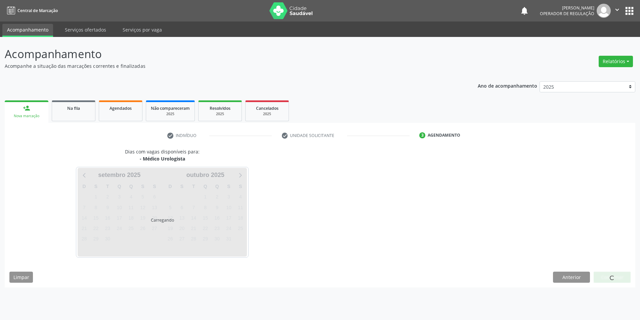
scroll to position [0, 0]
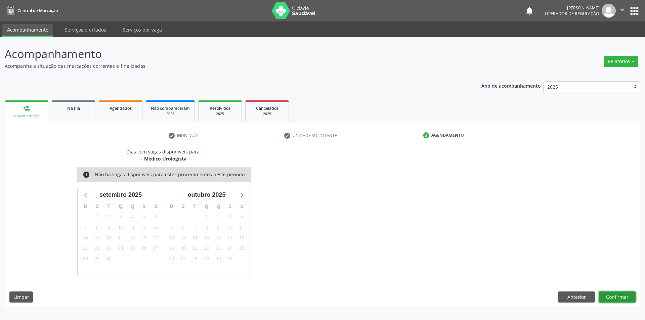
click at [605, 293] on button "Confirmar" at bounding box center [616, 296] width 37 height 11
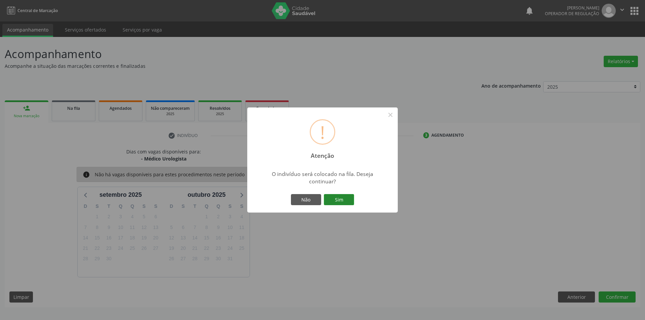
click at [342, 196] on button "Sim" at bounding box center [339, 199] width 30 height 11
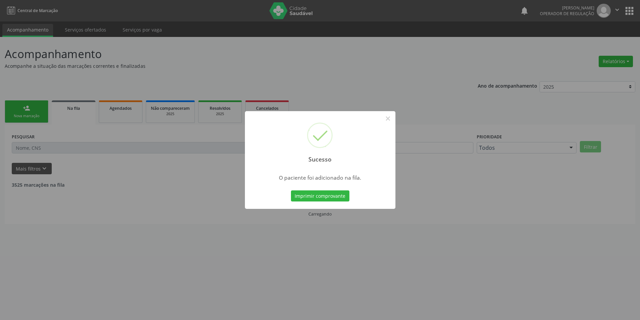
click at [424, 210] on div "Sucesso × O paciente foi adicionado na fila. Imprimir comprovante Cancel" at bounding box center [320, 160] width 640 height 320
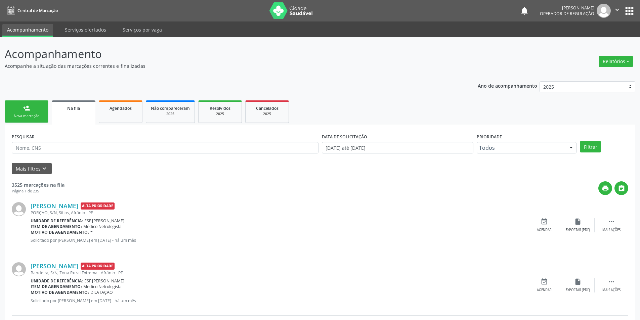
click at [37, 116] on div "Nova marcação" at bounding box center [27, 115] width 34 height 5
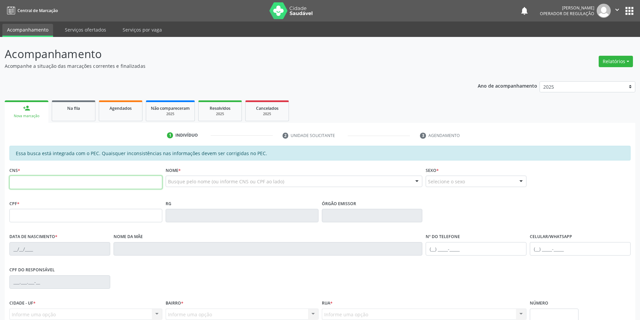
click at [48, 181] on input "text" at bounding box center [85, 182] width 153 height 13
type input "703 4062 8482 2214"
type input "457.442.114-20"
type input "[DATE]"
type input "[PERSON_NAME]"
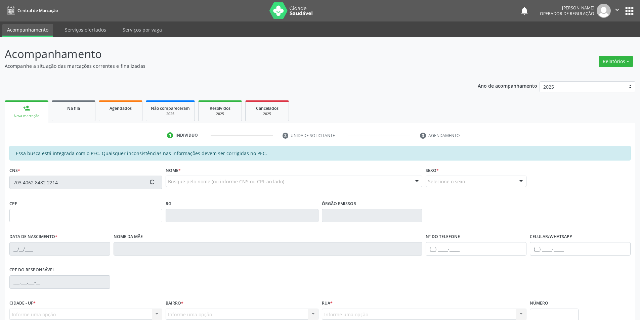
type input "[PHONE_NUMBER]"
type input "S/N"
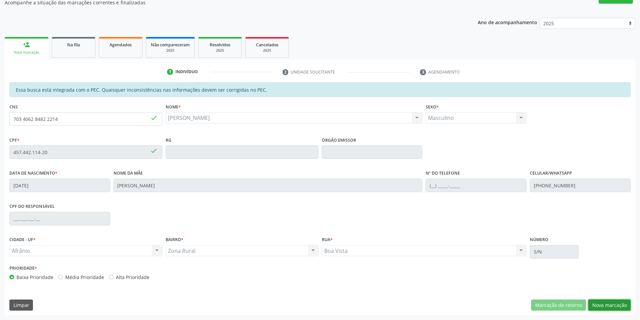
click at [601, 301] on button "Nova marcação" at bounding box center [609, 305] width 42 height 11
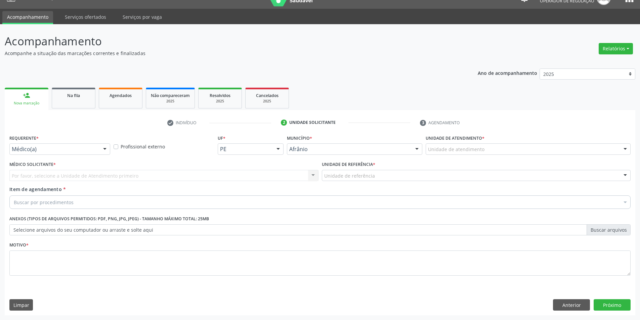
scroll to position [13, 0]
drag, startPoint x: 543, startPoint y: 143, endPoint x: 543, endPoint y: 149, distance: 6.1
click at [543, 145] on div "Unidade de atendimento" at bounding box center [527, 148] width 205 height 11
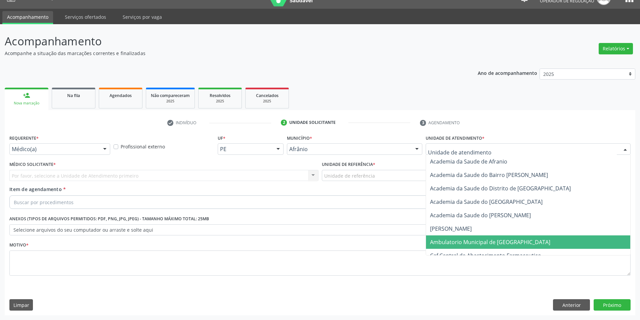
click at [510, 241] on span "Ambulatorio Municipal de [GEOGRAPHIC_DATA]" at bounding box center [490, 241] width 120 height 7
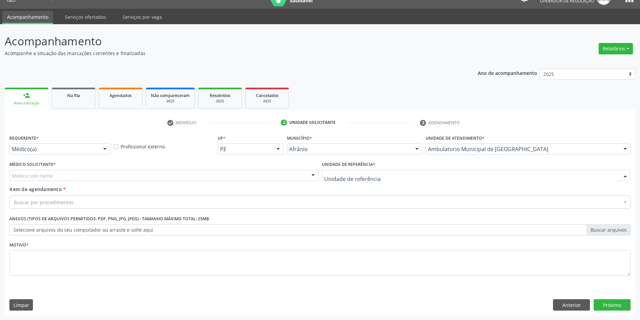
drag, startPoint x: 358, startPoint y: 171, endPoint x: 350, endPoint y: 184, distance: 15.2
click at [357, 174] on div at bounding box center [476, 175] width 309 height 11
click at [314, 181] on div "Alysson Rodrigo Ferreira Cavalcanti Bruno Saraiva Bezerra Medrado Carlos Gustav…" at bounding box center [163, 175] width 309 height 11
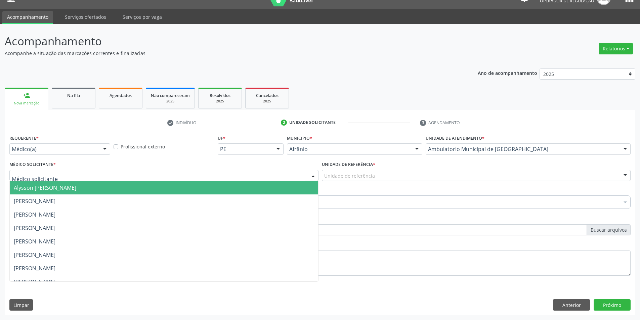
drag, startPoint x: 279, startPoint y: 177, endPoint x: 282, endPoint y: 180, distance: 4.1
click at [279, 177] on input "text" at bounding box center [158, 178] width 293 height 13
click at [283, 185] on span "Alysson [PERSON_NAME]" at bounding box center [164, 187] width 308 height 13
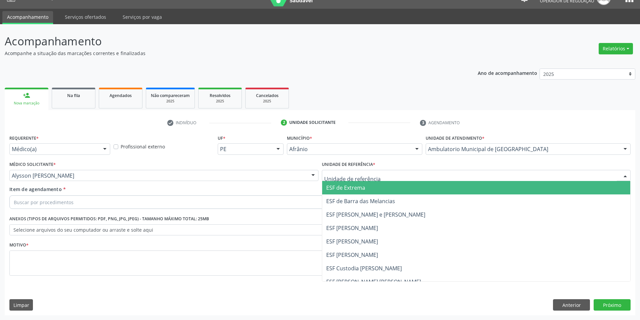
click at [346, 189] on span "ESF de Extrema" at bounding box center [345, 187] width 39 height 7
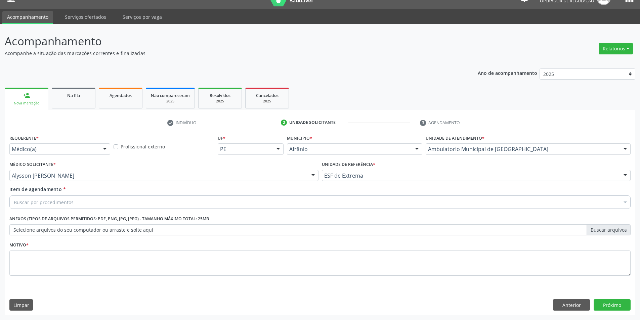
click at [252, 202] on div "Buscar por procedimentos" at bounding box center [319, 201] width 621 height 13
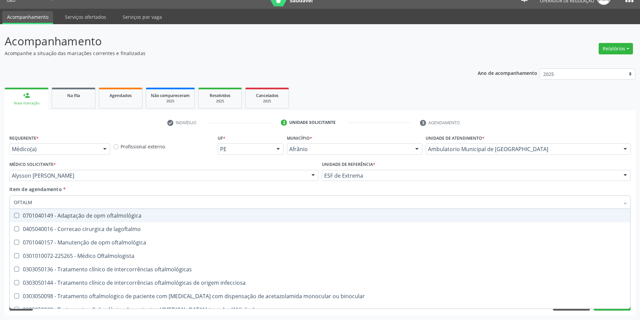
type input "OFTALMO"
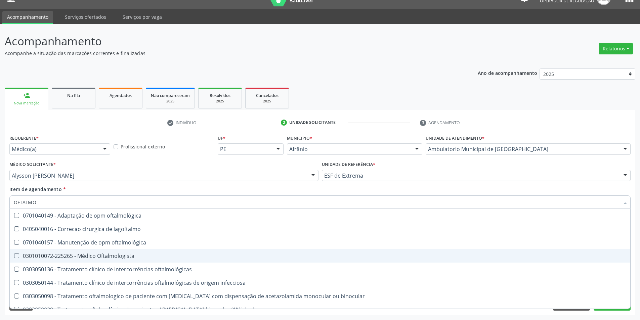
click at [157, 254] on div "0301010072-225265 - Médico Oftalmologista" at bounding box center [320, 255] width 612 height 5
checkbox Oftalmologista "true"
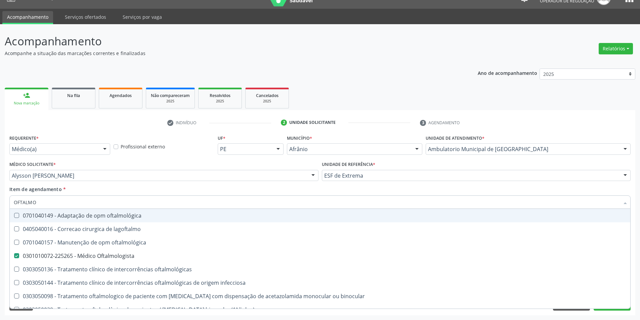
click at [147, 186] on div "Item de agendamento * OFTALMO Desfazer seleção 0701040149 - Adaptação de opm of…" at bounding box center [319, 196] width 621 height 21
checkbox lagoftalmo "true"
checkbox Oftalmologista "false"
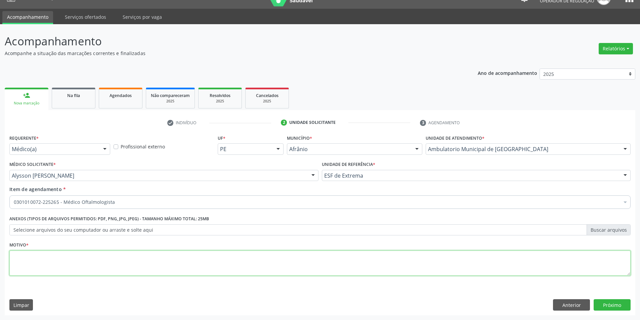
click at [126, 270] on textarea at bounding box center [319, 264] width 621 height 26
type textarea "RETORNO"
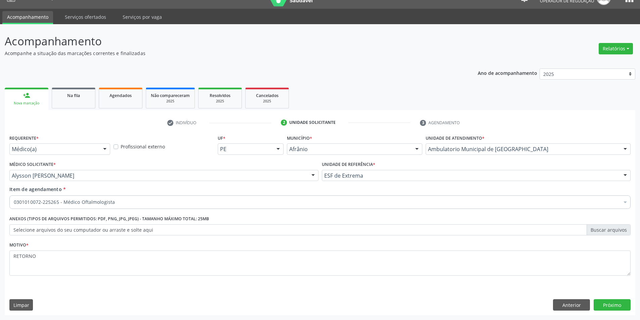
click at [599, 311] on div "Requerente * Médico(a) Médico(a) Enfermeiro(a) Paciente Nenhum resultado encont…" at bounding box center [320, 224] width 630 height 182
click at [595, 306] on button "Próximo" at bounding box center [611, 304] width 37 height 11
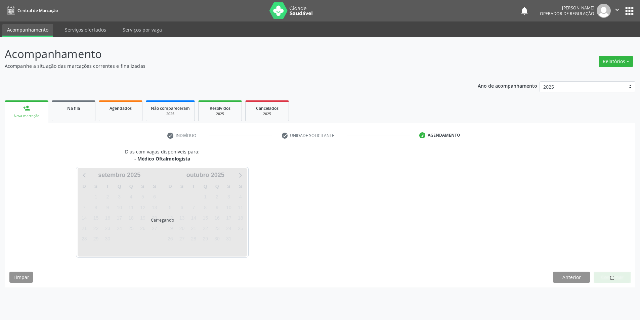
scroll to position [0, 0]
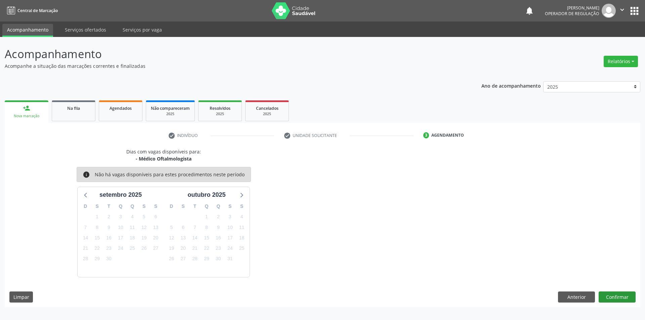
drag, startPoint x: 609, startPoint y: 291, endPoint x: 606, endPoint y: 294, distance: 4.5
click at [609, 293] on div "Dias com vagas disponíveis para: - Médico Oftalmologista info Não há vagas disp…" at bounding box center [322, 227] width 635 height 159
click at [604, 294] on button "Confirmar" at bounding box center [616, 296] width 37 height 11
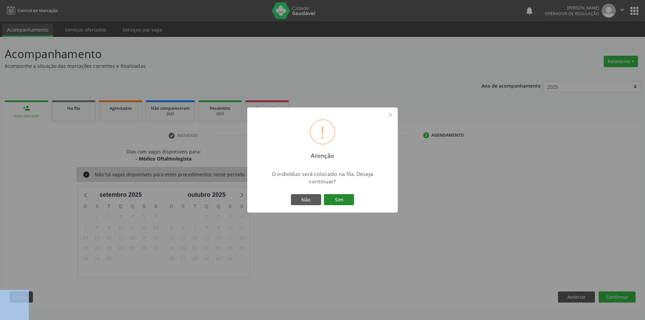
click at [337, 202] on button "Sim" at bounding box center [339, 199] width 30 height 11
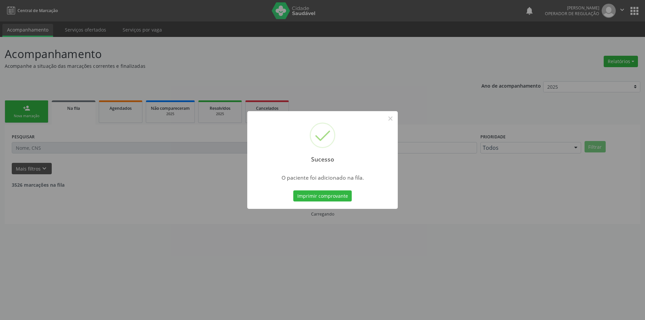
click at [331, 238] on div "Sucesso × O paciente foi adicionado na fila. Imprimir comprovante Cancel" at bounding box center [322, 160] width 645 height 320
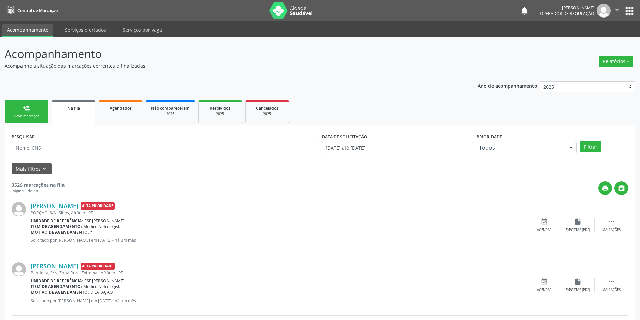
click at [21, 104] on link "person_add Nova marcação" at bounding box center [27, 111] width 44 height 22
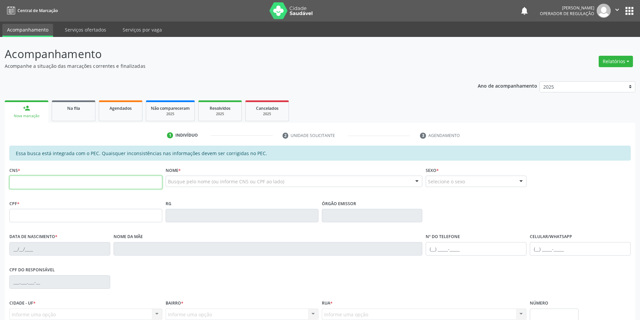
click at [26, 179] on input "text" at bounding box center [85, 182] width 153 height 13
type input "707 0038 8235 3130"
type input "126.383.814-62"
type input "09/05/1997"
type input "Gicelia da Silva Nunes"
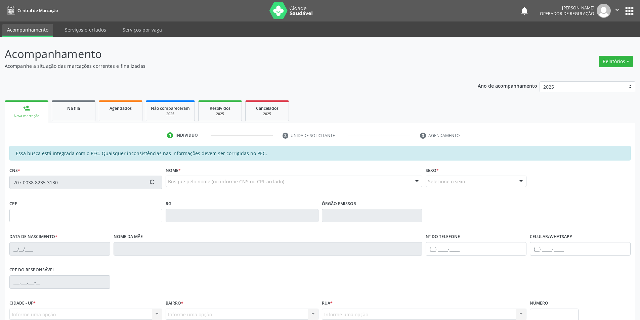
type input "(87) 98841-6672"
type input "S/N"
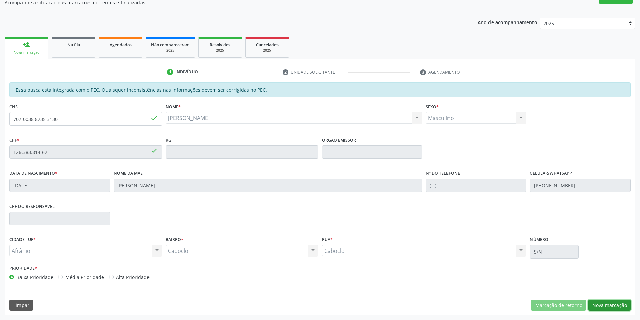
click at [606, 305] on button "Nova marcação" at bounding box center [609, 305] width 42 height 11
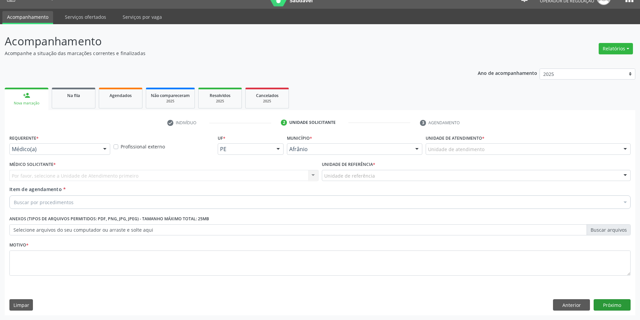
scroll to position [13, 0]
